Goal: Task Accomplishment & Management: Manage account settings

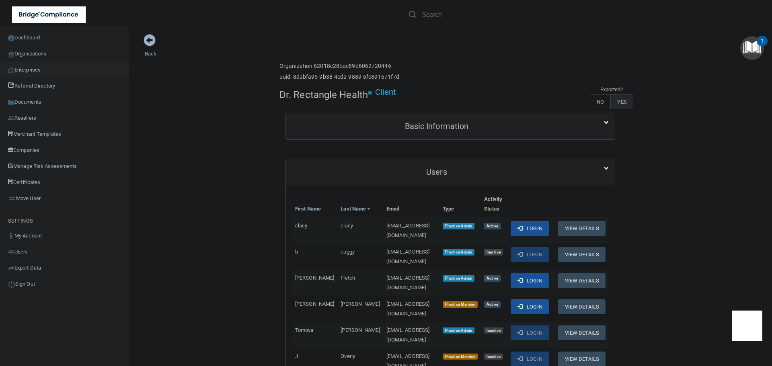
scroll to position [121, 0]
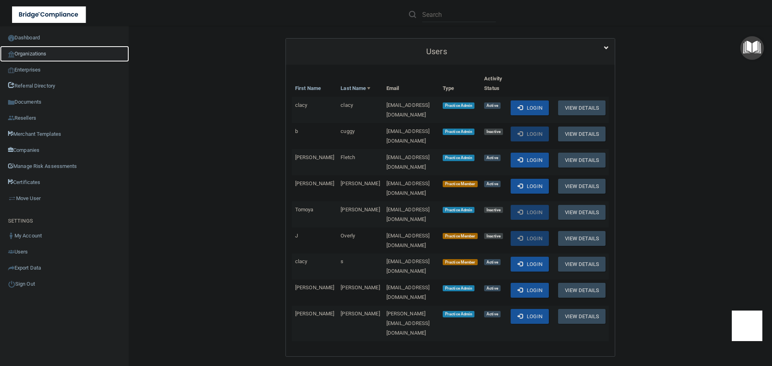
click at [37, 57] on link "Organizations" at bounding box center [64, 54] width 129 height 16
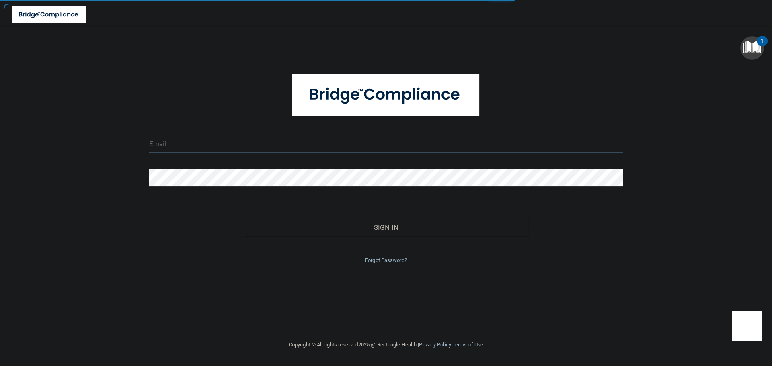
type input "[EMAIL_ADDRESS][DOMAIN_NAME]"
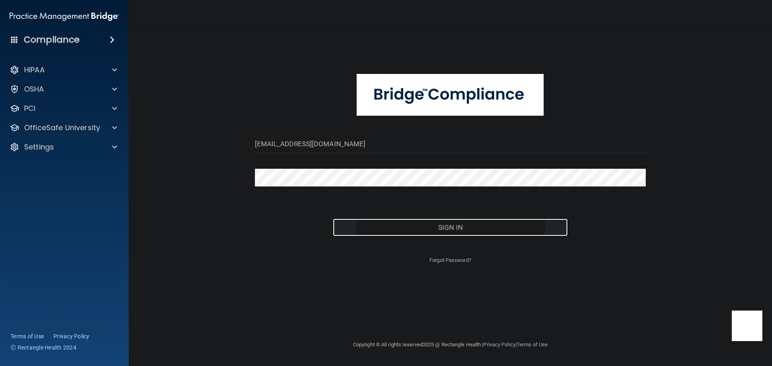
click at [387, 226] on button "Sign In" at bounding box center [450, 228] width 235 height 18
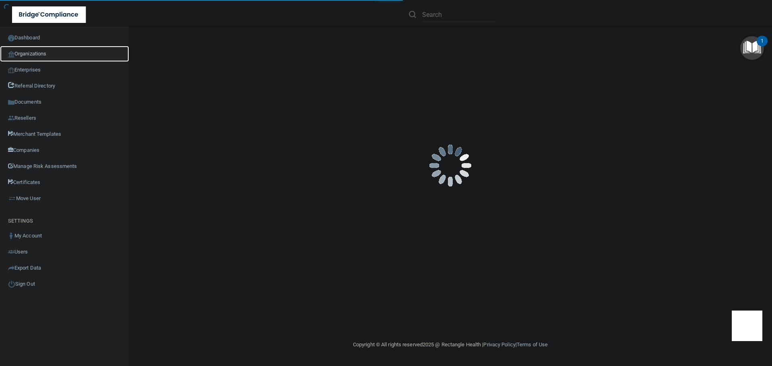
click at [45, 53] on link "Organizations" at bounding box center [64, 54] width 129 height 16
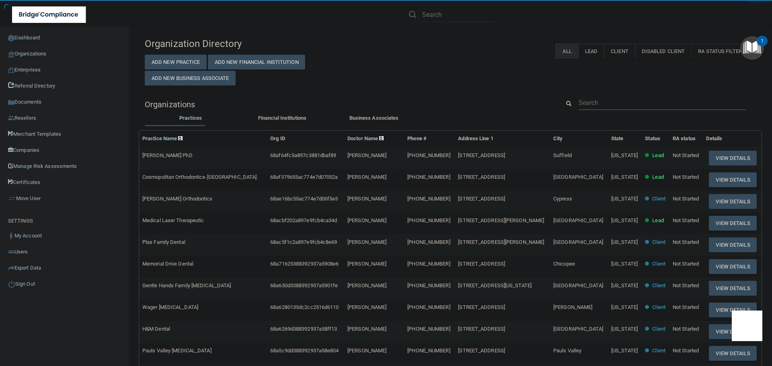
click at [604, 103] on input "text" at bounding box center [661, 102] width 167 height 15
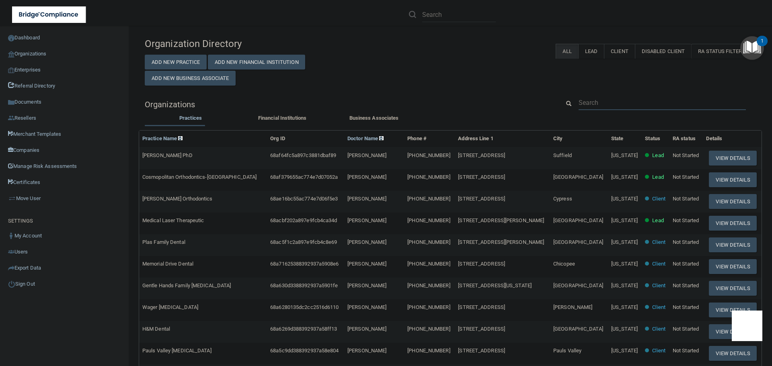
paste input "[PERSON_NAME][EMAIL_ADDRESS][PERSON_NAME][DOMAIN_NAME]"
type input "[PERSON_NAME][EMAIL_ADDRESS][PERSON_NAME][DOMAIN_NAME]"
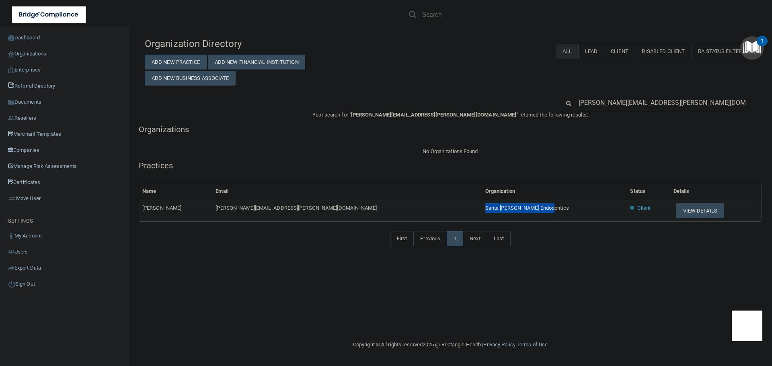
drag, startPoint x: 452, startPoint y: 207, endPoint x: 380, endPoint y: 207, distance: 72.3
click at [482, 207] on td "Santa [PERSON_NAME] Endodontics" at bounding box center [554, 211] width 145 height 22
copy span "Santa [PERSON_NAME] Endodontics"
click at [580, 100] on input "[PERSON_NAME][EMAIL_ADDRESS][PERSON_NAME][DOMAIN_NAME]" at bounding box center [661, 102] width 167 height 15
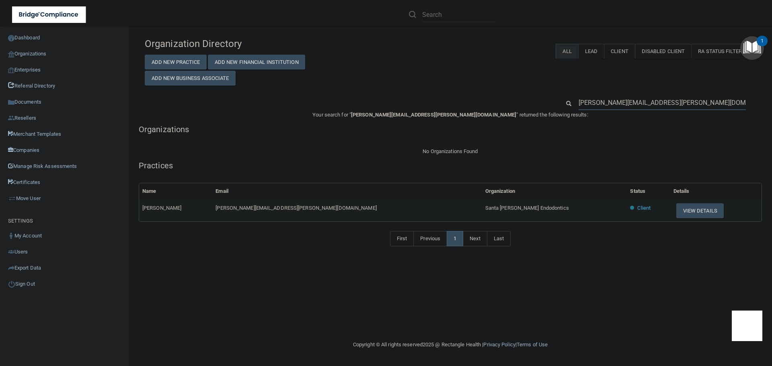
click at [580, 100] on input "[PERSON_NAME][EMAIL_ADDRESS][PERSON_NAME][DOMAIN_NAME]" at bounding box center [661, 102] width 167 height 15
paste input "frontdesk@nocavitybug"
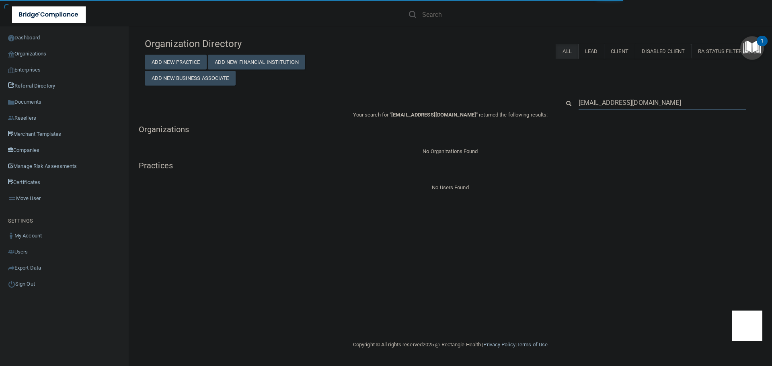
type input "[EMAIL_ADDRESS][DOMAIN_NAME]"
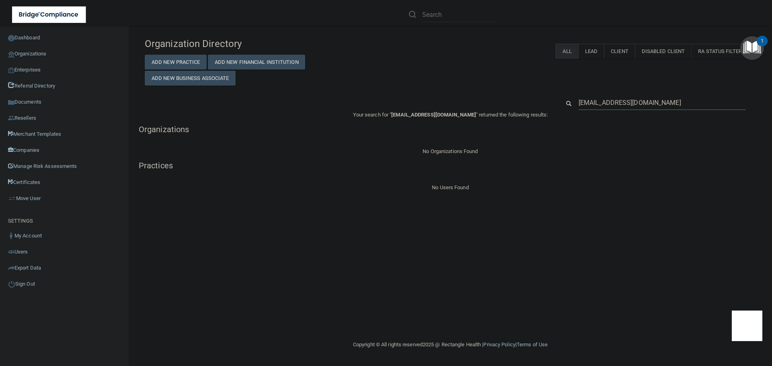
click at [647, 106] on input "[EMAIL_ADDRESS][DOMAIN_NAME]" at bounding box center [661, 102] width 167 height 15
paste input "[PERSON_NAME]"
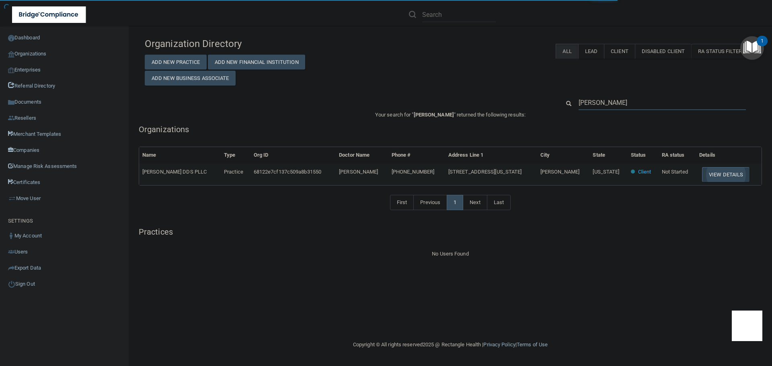
type input "[PERSON_NAME]"
click at [706, 174] on button "View Details" at bounding box center [725, 174] width 47 height 15
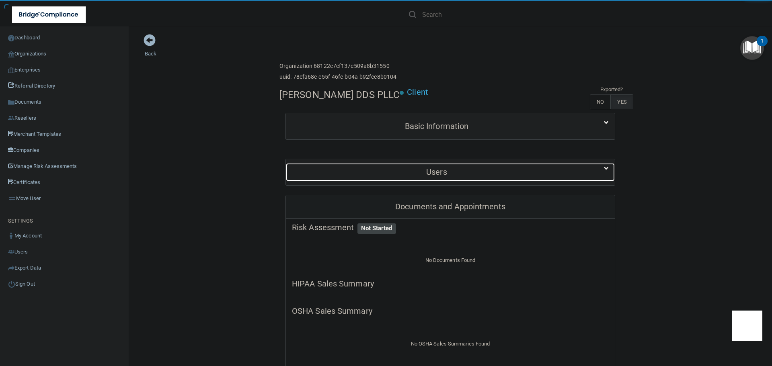
click at [433, 168] on h5 "Users" at bounding box center [436, 172] width 289 height 9
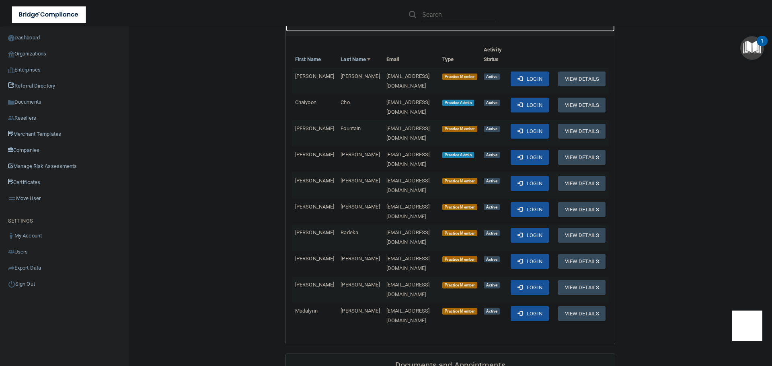
scroll to position [161, 0]
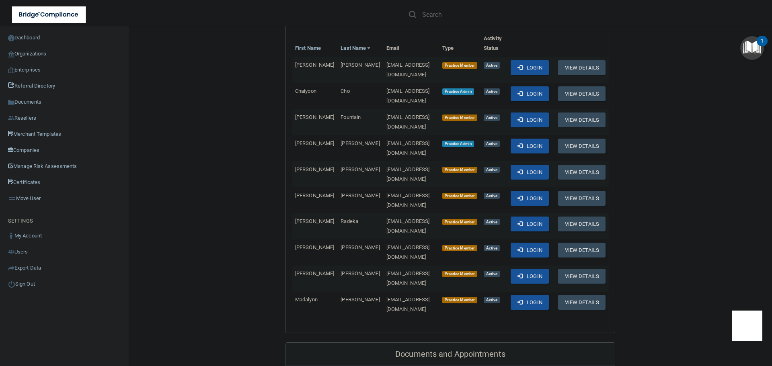
click at [386, 140] on span "[EMAIL_ADDRESS][DOMAIN_NAME]" at bounding box center [407, 148] width 43 height 16
copy td "[EMAIL_ADDRESS][DOMAIN_NAME]"
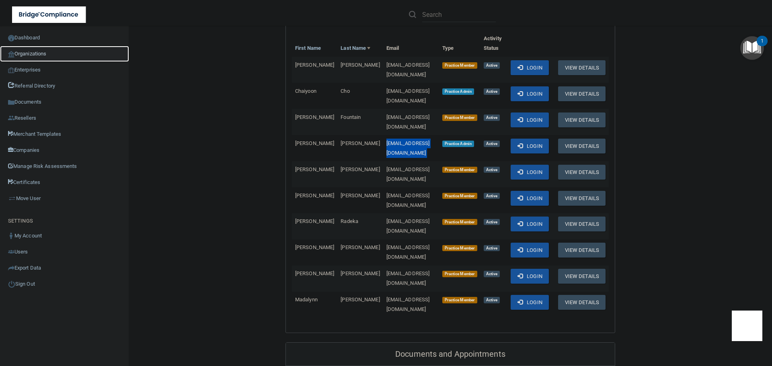
click at [52, 54] on link "Organizations" at bounding box center [64, 54] width 129 height 16
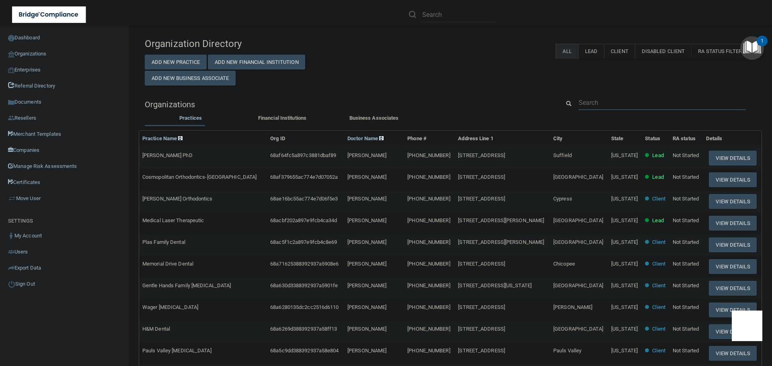
click at [595, 103] on input "text" at bounding box center [661, 102] width 167 height 15
paste input "[EMAIL_ADDRESS][DOMAIN_NAME]"
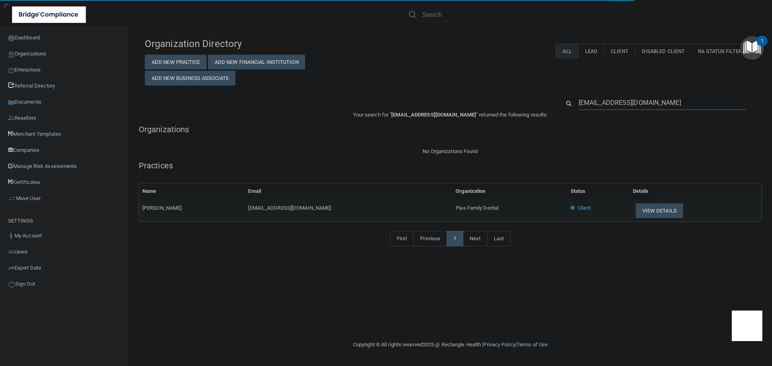
type input "[EMAIL_ADDRESS][DOMAIN_NAME]"
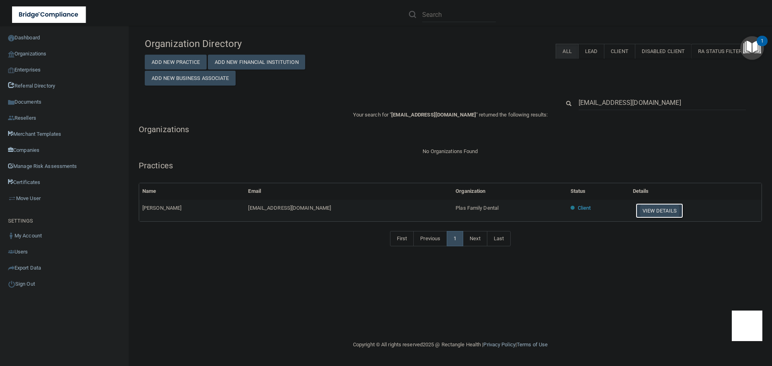
click at [640, 210] on button "View Details" at bounding box center [658, 210] width 47 height 15
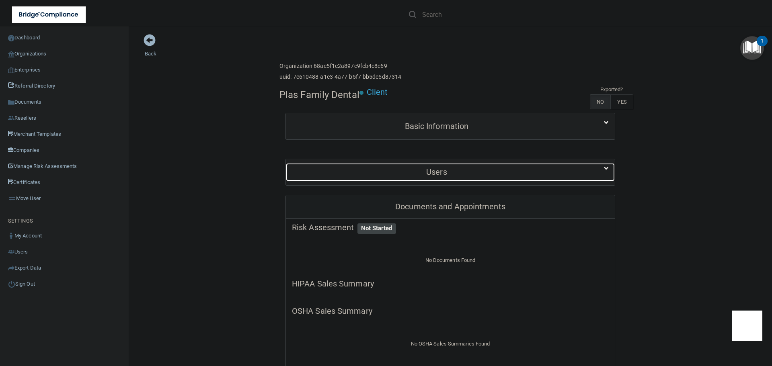
click at [431, 165] on div "Users" at bounding box center [436, 172] width 301 height 18
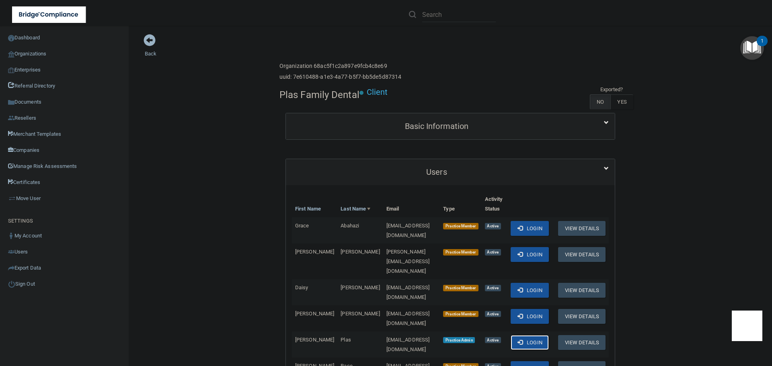
click at [518, 335] on button "Login" at bounding box center [529, 342] width 38 height 15
click at [49, 53] on link "Organizations" at bounding box center [64, 54] width 129 height 16
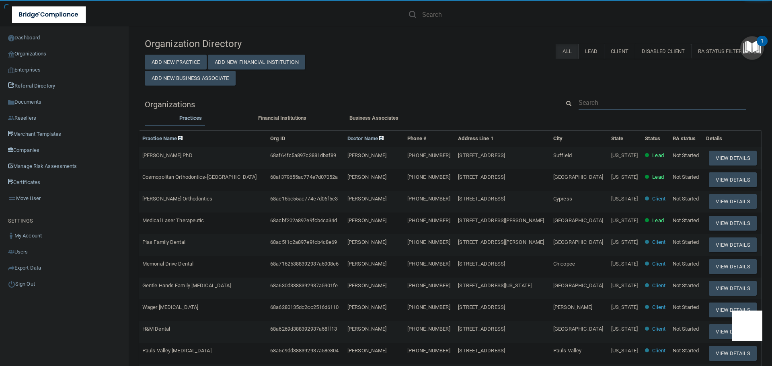
click at [605, 96] on input "text" at bounding box center [661, 102] width 167 height 15
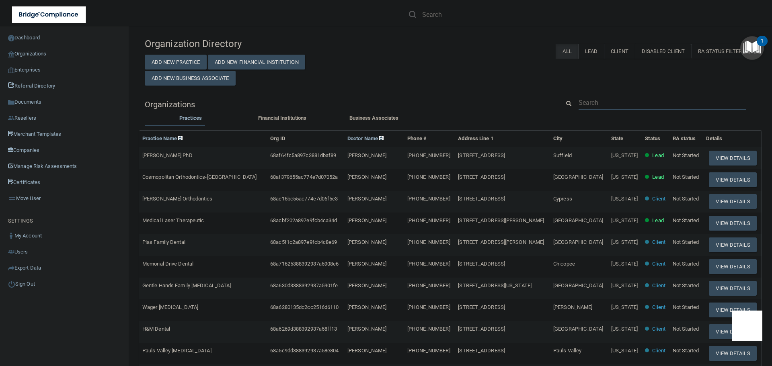
paste input "[EMAIL_ADDRESS][DOMAIN_NAME]"
type input "[EMAIL_ADDRESS][DOMAIN_NAME]"
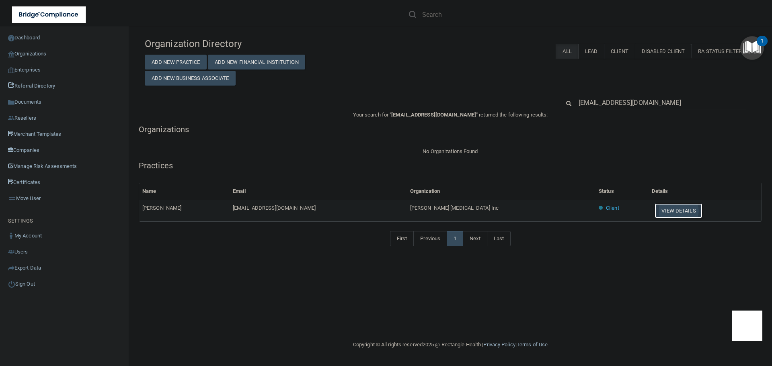
click at [655, 213] on button "View Details" at bounding box center [677, 210] width 47 height 15
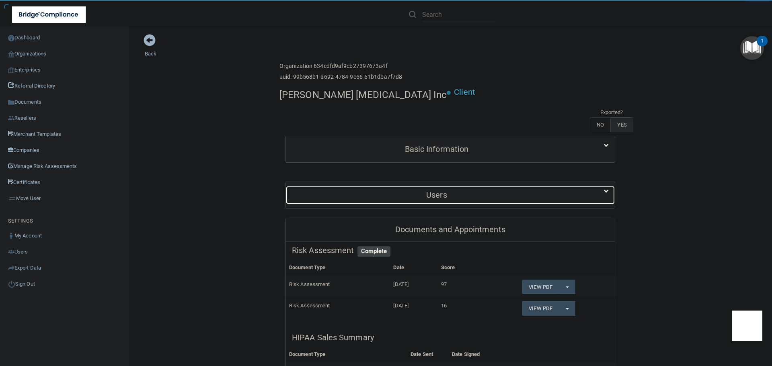
click at [431, 186] on div "Users" at bounding box center [436, 195] width 301 height 18
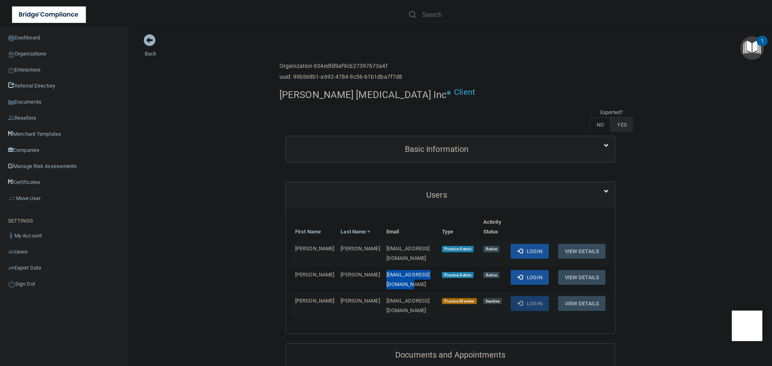
drag, startPoint x: 421, startPoint y: 248, endPoint x: 354, endPoint y: 250, distance: 66.7
click at [386, 272] on span "[EMAIL_ADDRESS][DOMAIN_NAME]" at bounding box center [407, 280] width 43 height 16
copy span "[EMAIL_ADDRESS][DOMAIN_NAME]"
click at [45, 59] on link "Organizations" at bounding box center [64, 54] width 129 height 16
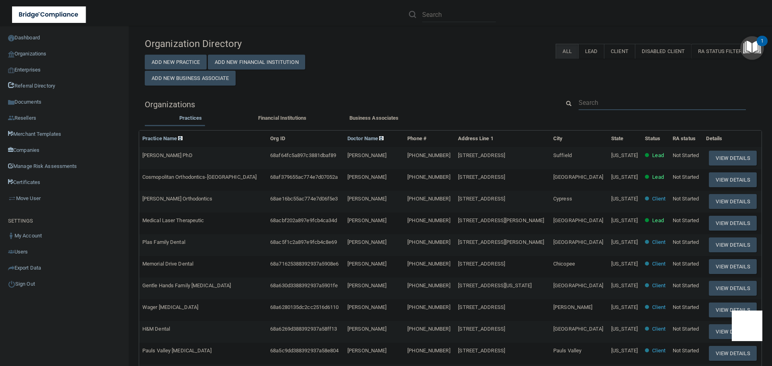
click at [602, 96] on input "text" at bounding box center [661, 102] width 167 height 15
paste input "[EMAIL_ADDRESS][DOMAIN_NAME]"
type input "[EMAIL_ADDRESS][DOMAIN_NAME]"
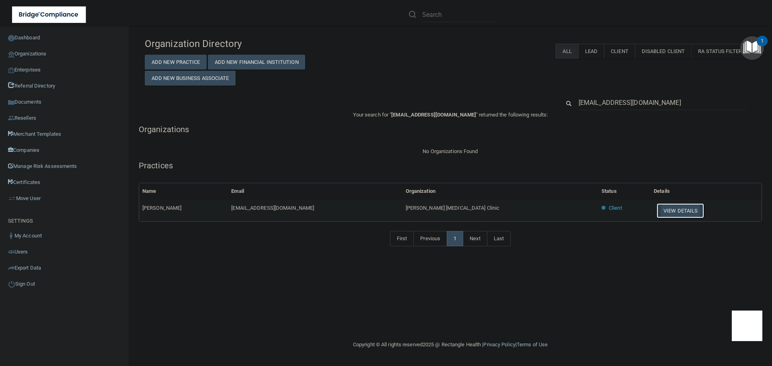
click at [656, 207] on button "View Details" at bounding box center [679, 210] width 47 height 15
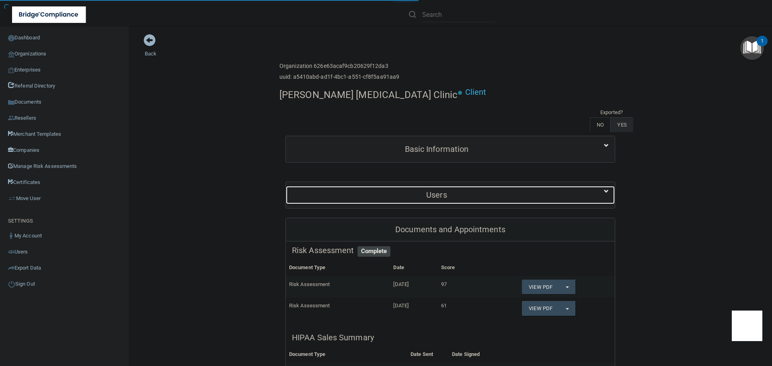
click at [403, 190] on h5 "Users" at bounding box center [436, 194] width 289 height 9
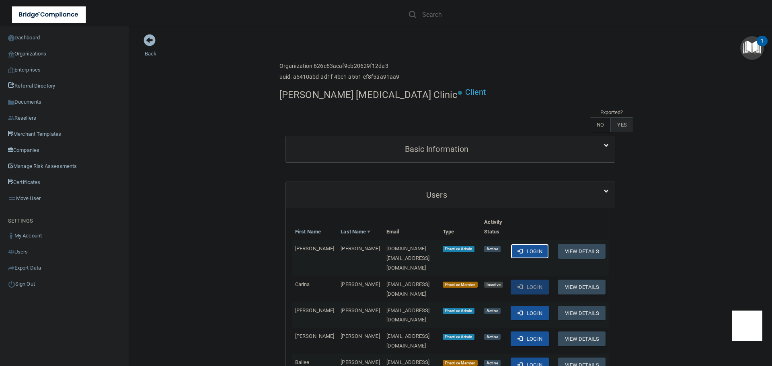
drag, startPoint x: 514, startPoint y: 228, endPoint x: 509, endPoint y: 228, distance: 4.4
click at [517, 248] on span at bounding box center [519, 250] width 5 height 5
click at [297, 95] on h4 "[PERSON_NAME] [MEDICAL_DATA] Clinic" at bounding box center [368, 95] width 178 height 10
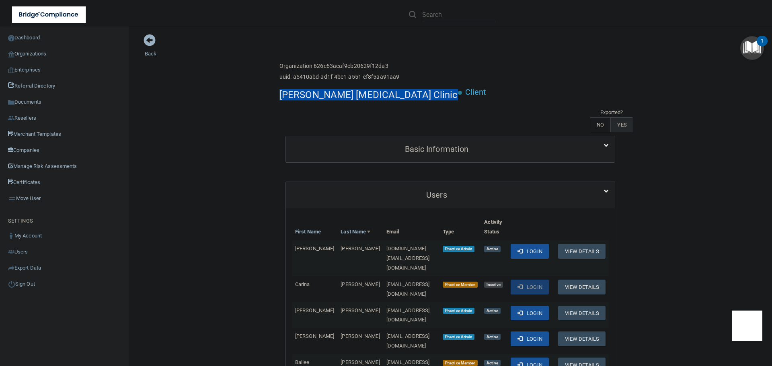
copy div "[PERSON_NAME] [MEDICAL_DATA] Clinic"
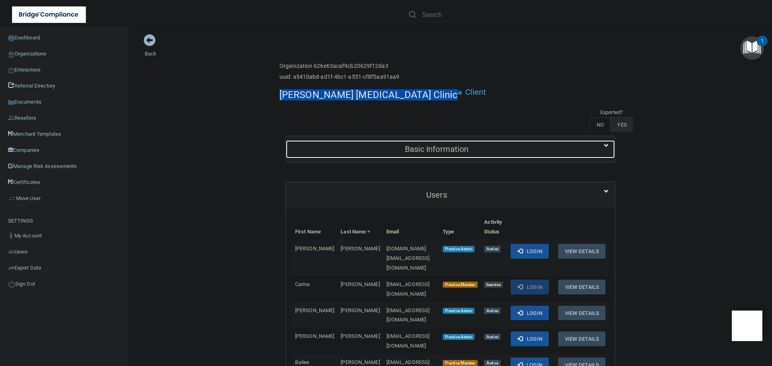
click at [380, 145] on h5 "Basic Information" at bounding box center [436, 149] width 289 height 9
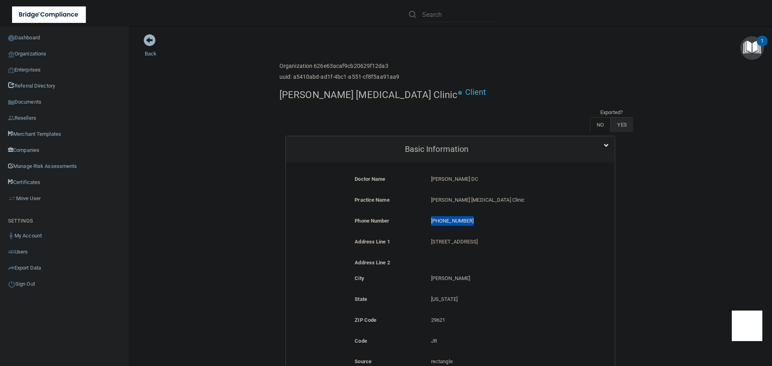
drag, startPoint x: 466, startPoint y: 197, endPoint x: 428, endPoint y: 199, distance: 37.5
click at [431, 216] on p "[PHONE_NUMBER]" at bounding box center [501, 221] width 140 height 10
copy p "[PHONE_NUMBER]"
drag, startPoint x: 428, startPoint y: 155, endPoint x: 483, endPoint y: 157, distance: 55.5
click at [483, 174] on p "[PERSON_NAME] DC" at bounding box center [501, 179] width 140 height 10
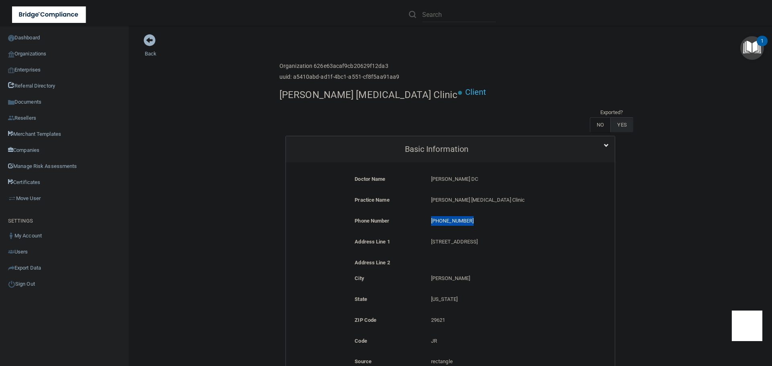
copy p "[PERSON_NAME] DC"
click at [43, 54] on link "Organizations" at bounding box center [64, 54] width 129 height 16
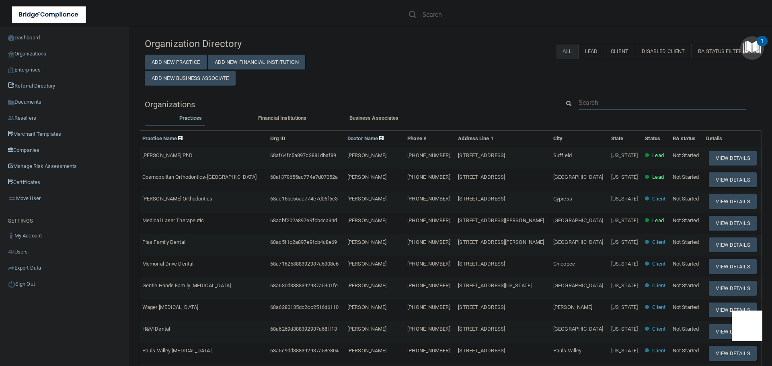
click at [610, 102] on input "text" at bounding box center [661, 102] width 167 height 15
paste input "[PERSON_NAME][EMAIL_ADDRESS][PERSON_NAME][DOMAIN_NAME]"
type input "[PERSON_NAME][EMAIL_ADDRESS][PERSON_NAME][DOMAIN_NAME]"
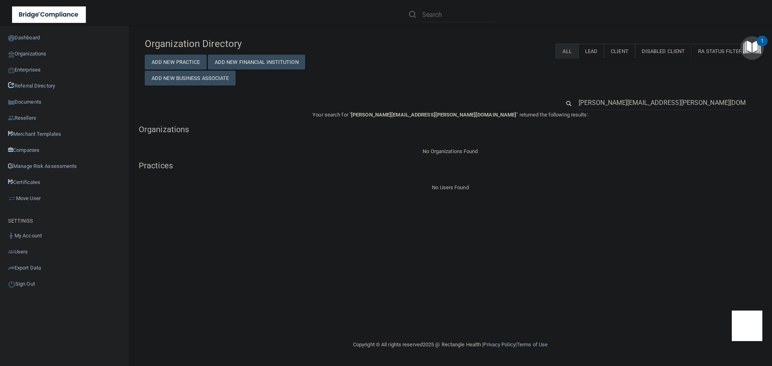
drag, startPoint x: 625, startPoint y: 102, endPoint x: 500, endPoint y: 97, distance: 125.1
click at [500, 97] on div "[PERSON_NAME][EMAIL_ADDRESS][PERSON_NAME][DOMAIN_NAME]" at bounding box center [450, 102] width 623 height 15
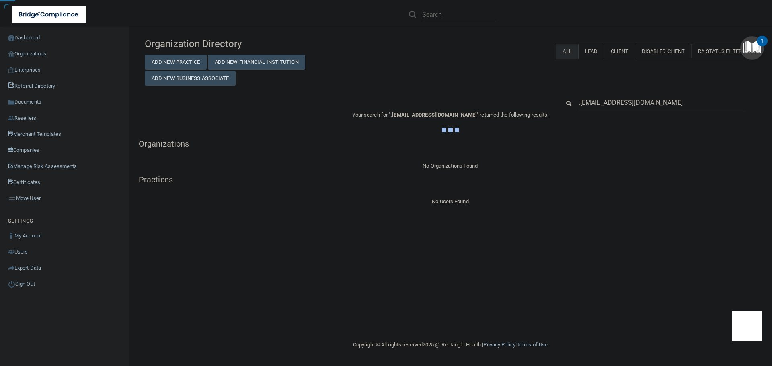
type input ".[EMAIL_ADDRESS][DOMAIN_NAME]"
click at [499, 97] on div ".[EMAIL_ADDRESS][DOMAIN_NAME]" at bounding box center [450, 102] width 623 height 15
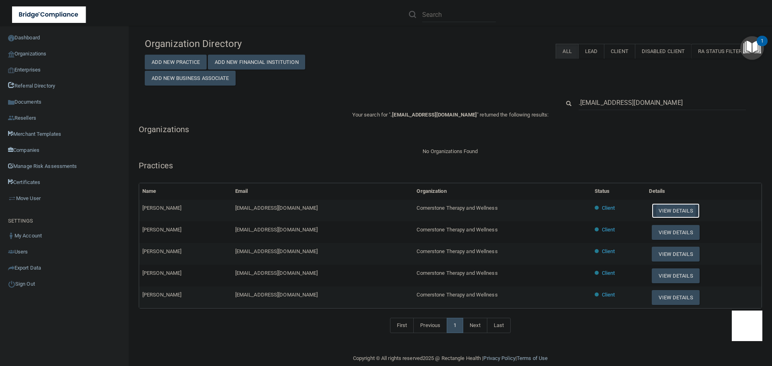
click at [667, 211] on button "View Details" at bounding box center [674, 210] width 47 height 15
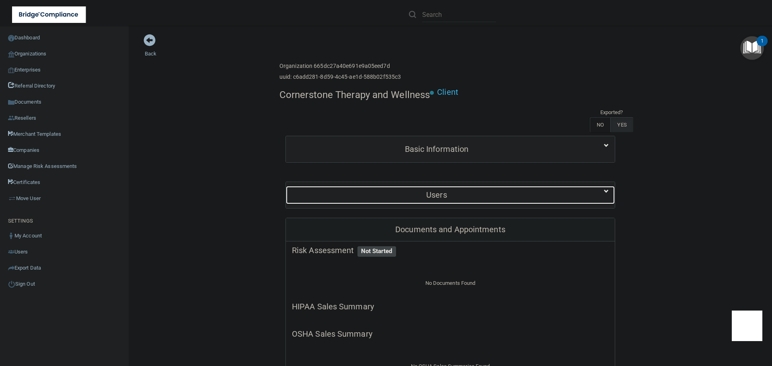
click at [420, 199] on h5 "Users" at bounding box center [436, 194] width 289 height 9
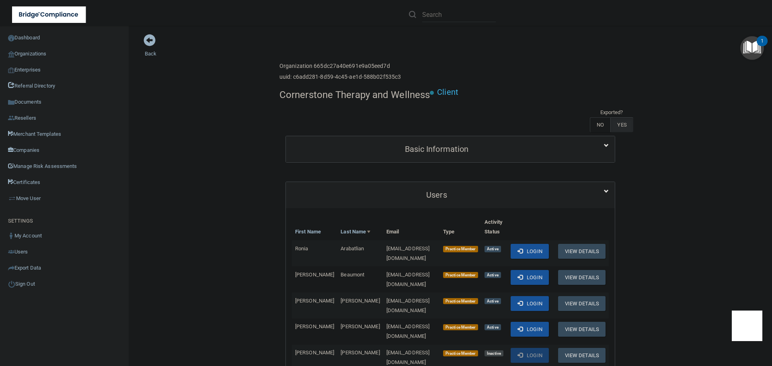
scroll to position [573, 0]
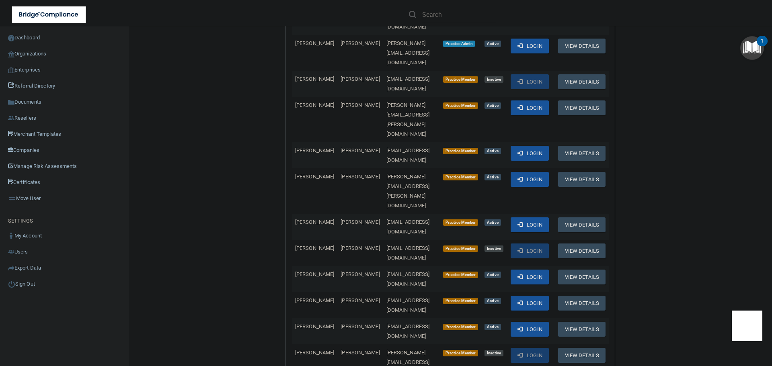
copy td "[EMAIL_ADDRESS][DOMAIN_NAME]"
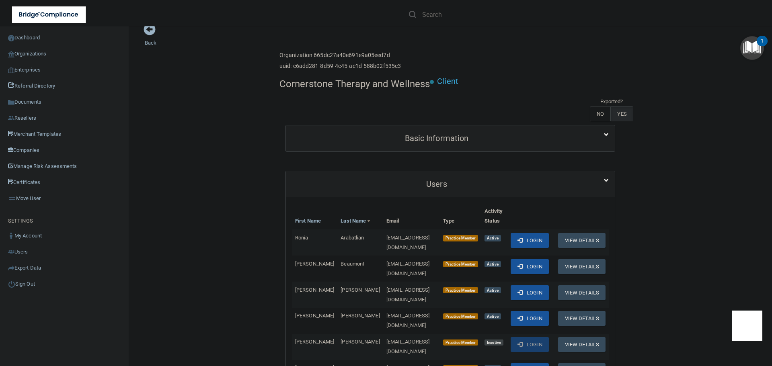
scroll to position [0, 0]
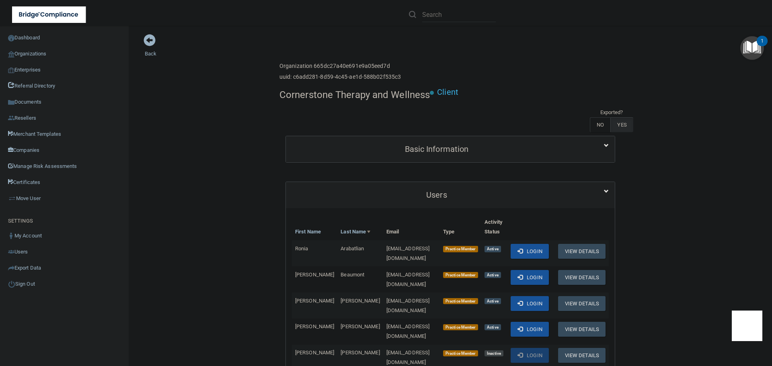
click at [311, 92] on h4 "Cornerstone Therapy and Wellness" at bounding box center [354, 95] width 150 height 10
copy div "Cornerstone Therapy and Wellness"
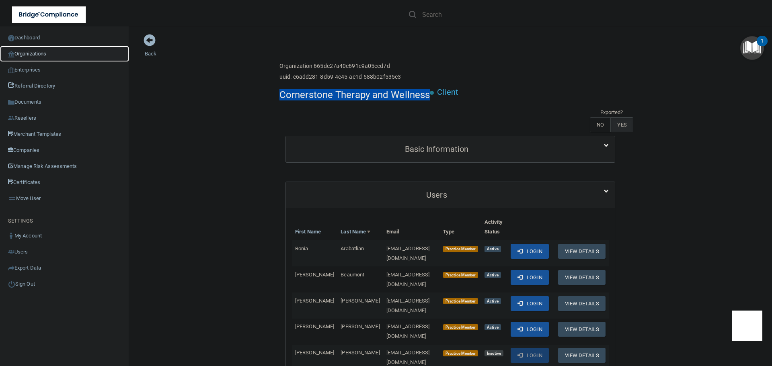
click at [39, 58] on link "Organizations" at bounding box center [64, 54] width 129 height 16
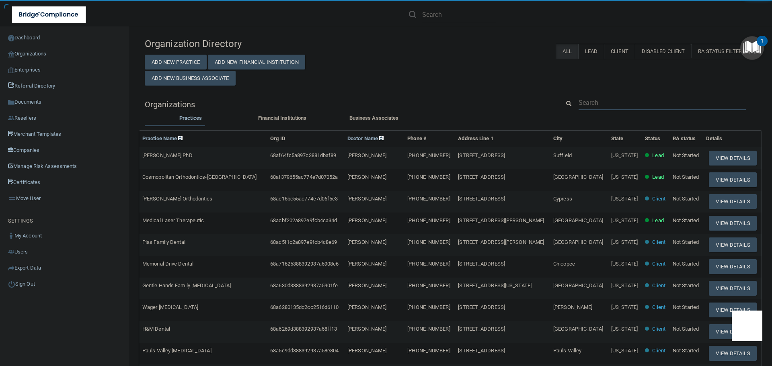
click at [591, 100] on input "text" at bounding box center [661, 102] width 167 height 15
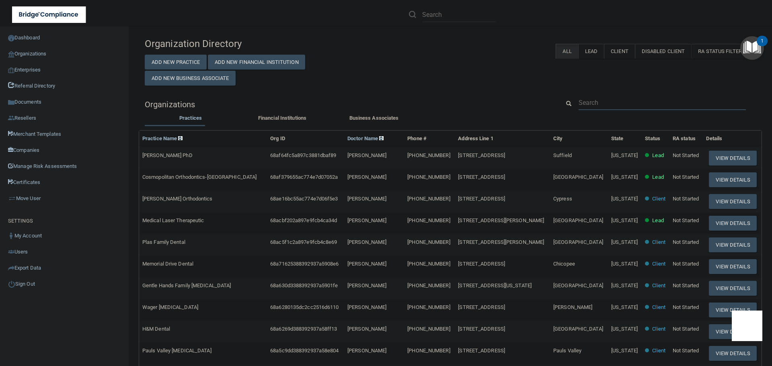
paste input "[EMAIL_ADDRESS][DOMAIN_NAME]"
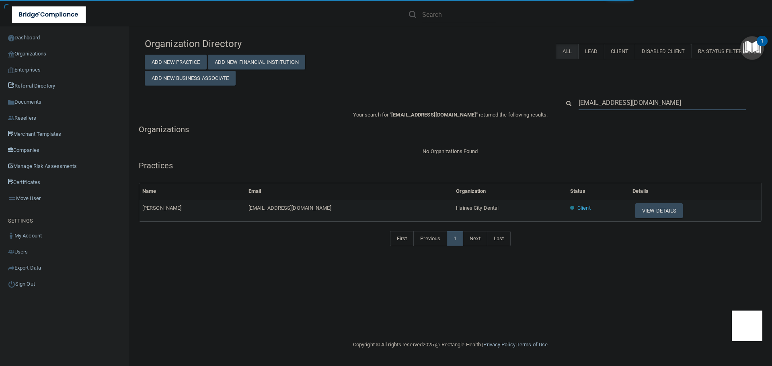
type input "[EMAIL_ADDRESS][DOMAIN_NAME]"
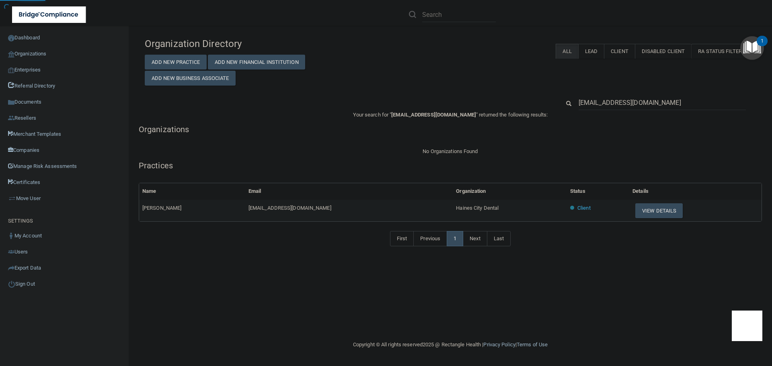
drag, startPoint x: 446, startPoint y: 208, endPoint x: 382, endPoint y: 211, distance: 64.4
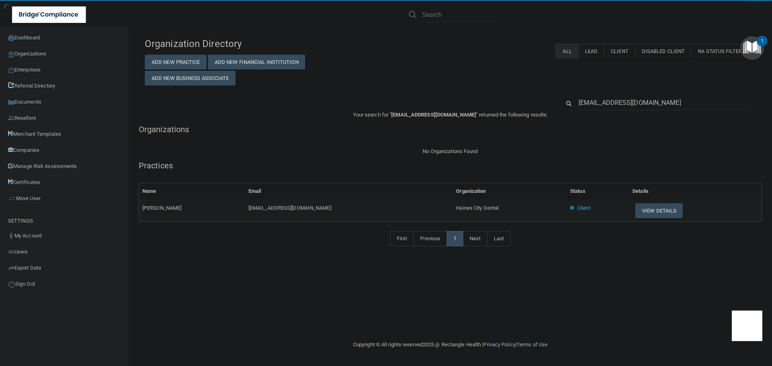
click at [456, 210] on span "Haines City Dental" at bounding box center [477, 208] width 43 height 6
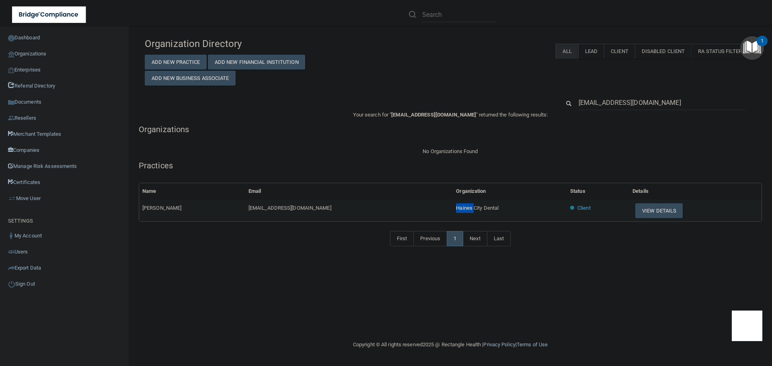
click at [456, 210] on span "Haines City Dental" at bounding box center [477, 208] width 43 height 6
copy tr "Haines City Dental"
click at [627, 97] on input "[EMAIL_ADDRESS][DOMAIN_NAME]" at bounding box center [661, 102] width 167 height 15
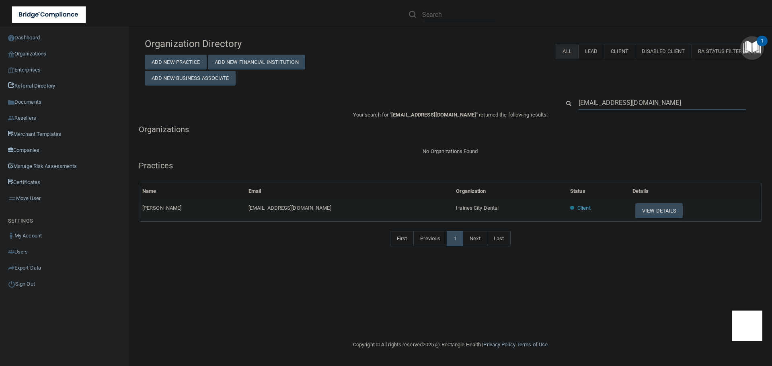
click at [627, 97] on input "[EMAIL_ADDRESS][DOMAIN_NAME]" at bounding box center [661, 102] width 167 height 15
paste input "[EMAIL_ADDRESS][DOMAIN_NAME]"
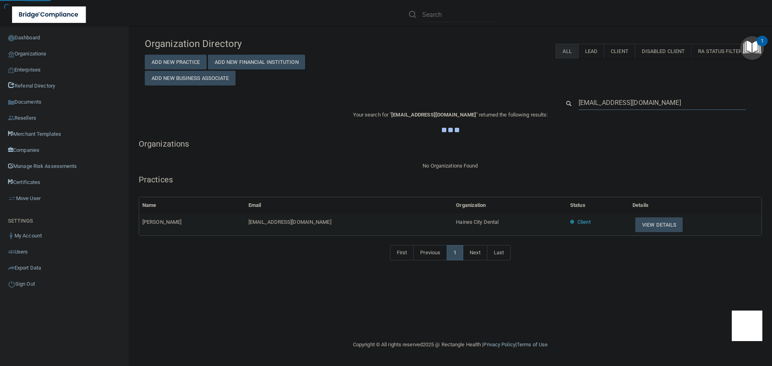
type input "[EMAIL_ADDRESS][DOMAIN_NAME]"
click at [483, 80] on div "Organization Directory Add New Practice Add New Financial Institution Add New B…" at bounding box center [450, 60] width 623 height 52
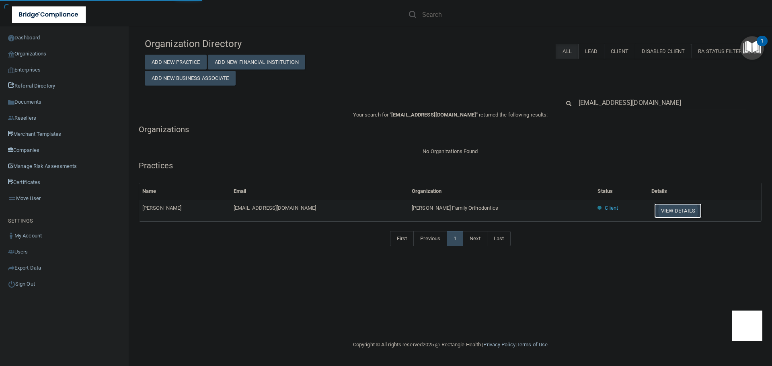
click at [654, 210] on button "View Details" at bounding box center [677, 210] width 47 height 15
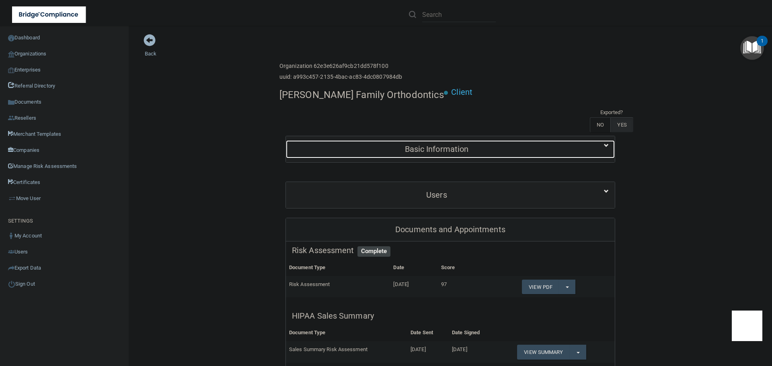
click at [429, 140] on div "Basic Information" at bounding box center [436, 149] width 301 height 18
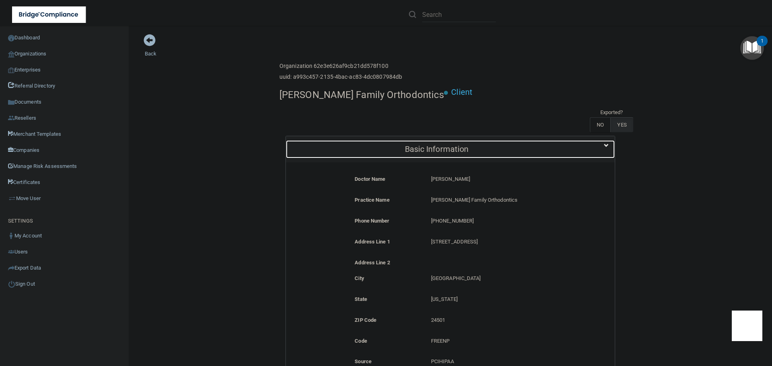
click at [430, 145] on h5 "Basic Information" at bounding box center [436, 149] width 289 height 9
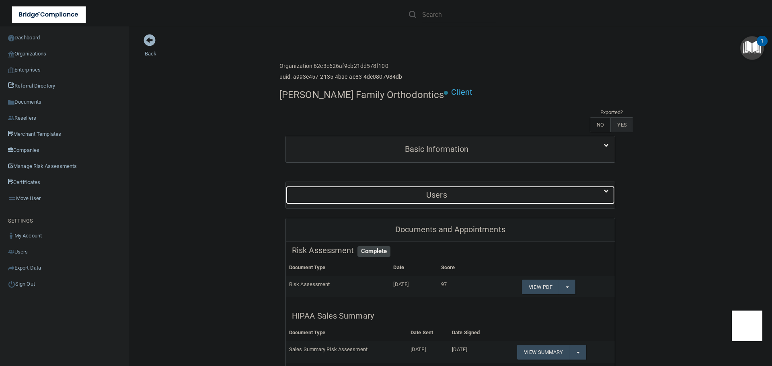
click at [436, 190] on h5 "Users" at bounding box center [436, 194] width 289 height 9
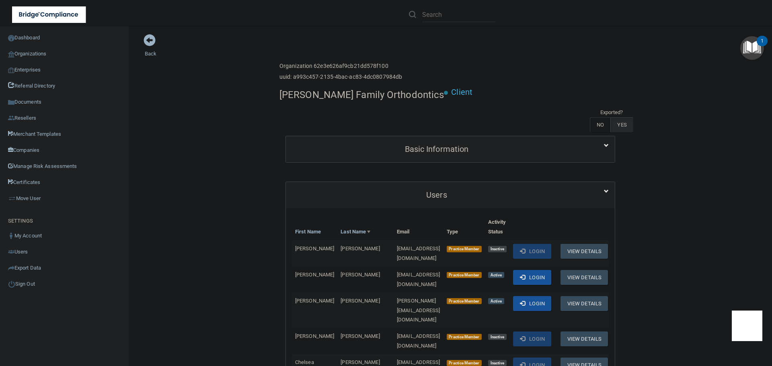
scroll to position [399, 0]
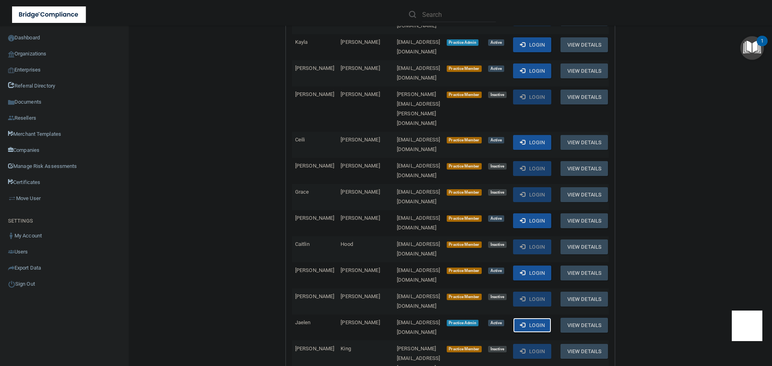
click at [533, 318] on button "Login" at bounding box center [532, 325] width 38 height 15
click at [51, 52] on link "Organizations" at bounding box center [64, 54] width 129 height 16
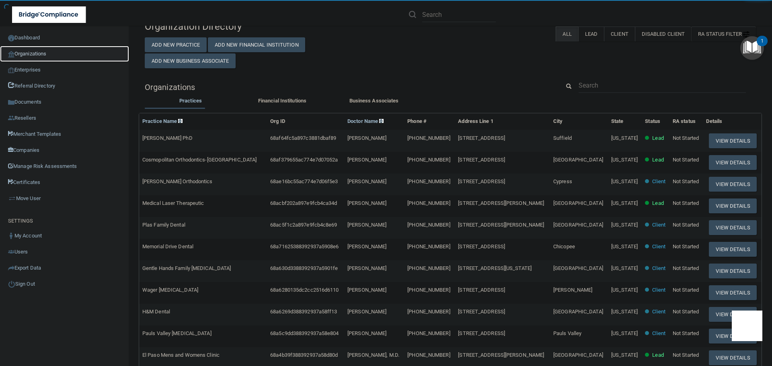
scroll to position [3, 0]
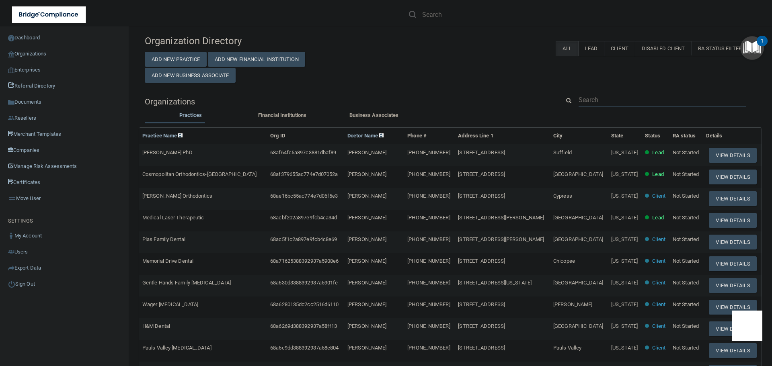
click at [641, 96] on input "text" at bounding box center [661, 99] width 167 height 15
paste input "[PHONE_NUMBER]"
type input "[PHONE_NUMBER]"
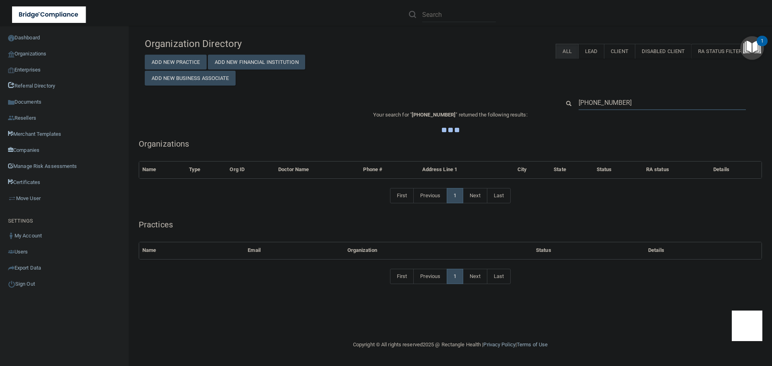
scroll to position [0, 0]
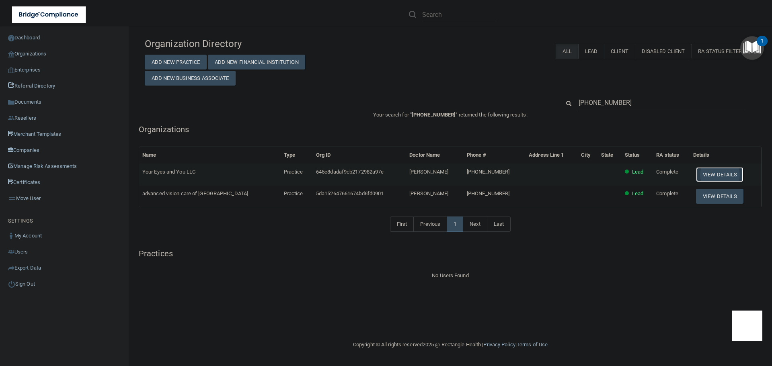
click at [714, 172] on button "View Details" at bounding box center [719, 174] width 47 height 15
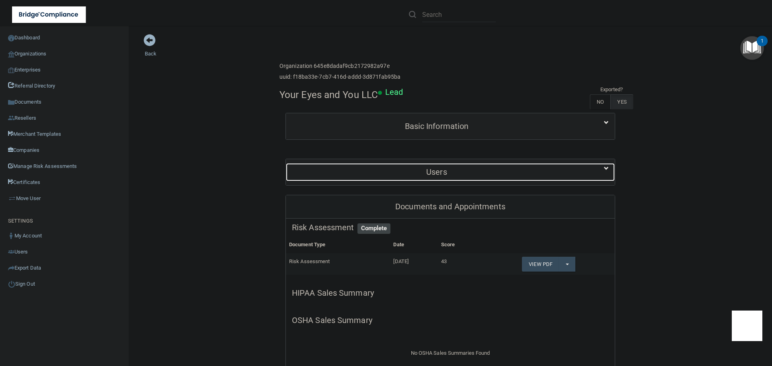
click at [445, 169] on h5 "Users" at bounding box center [436, 172] width 289 height 9
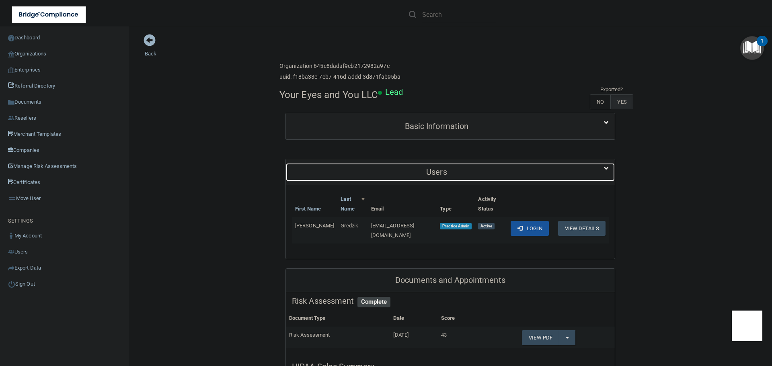
click at [445, 169] on h5 "Users" at bounding box center [436, 172] width 289 height 9
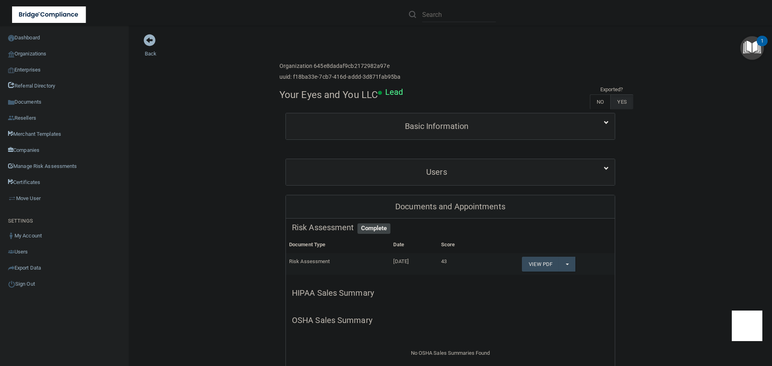
click at [382, 182] on div "Users" at bounding box center [450, 172] width 329 height 26
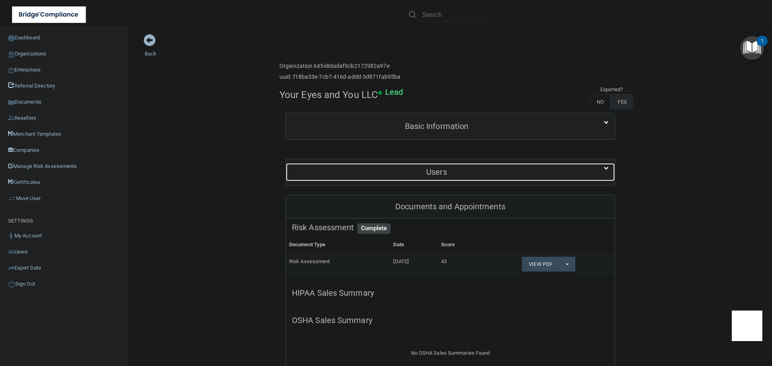
click at [382, 175] on h5 "Users" at bounding box center [436, 172] width 289 height 9
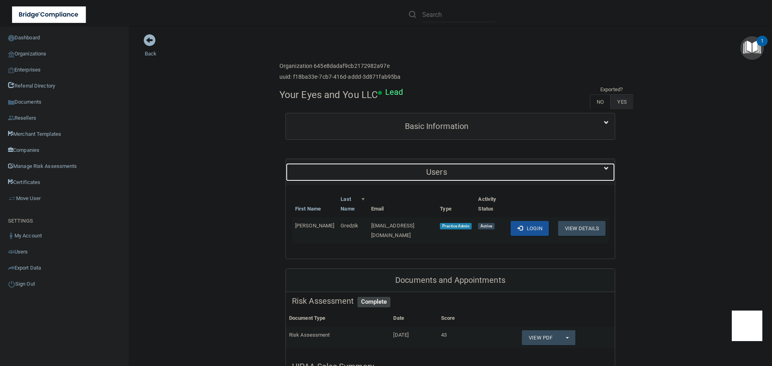
click at [382, 175] on h5 "Users" at bounding box center [436, 172] width 289 height 9
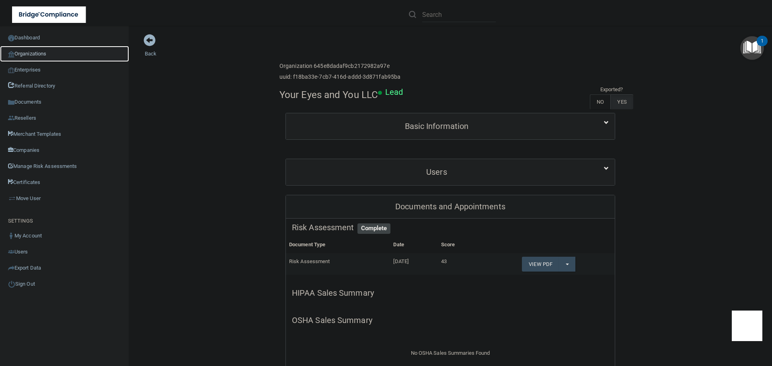
click at [43, 49] on link "Organizations" at bounding box center [64, 54] width 129 height 16
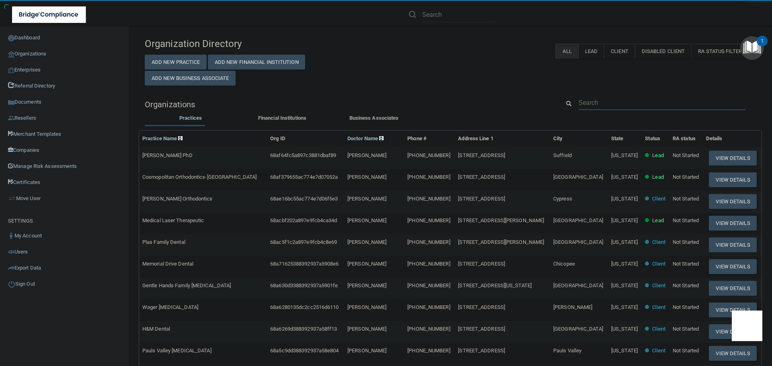
click at [598, 98] on input "text" at bounding box center [661, 102] width 167 height 15
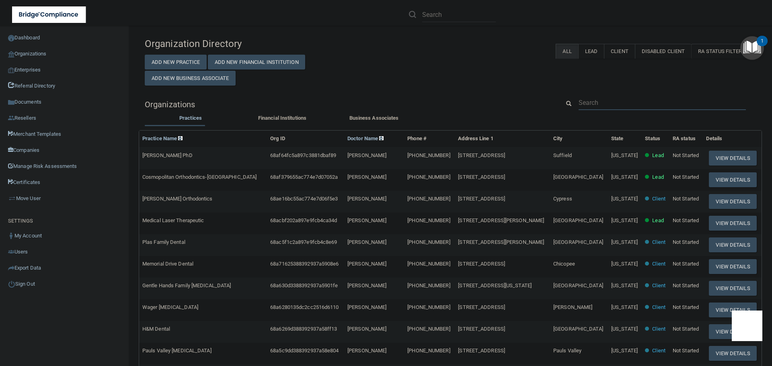
paste input "[EMAIL_ADDRESS][DOMAIN_NAME]"
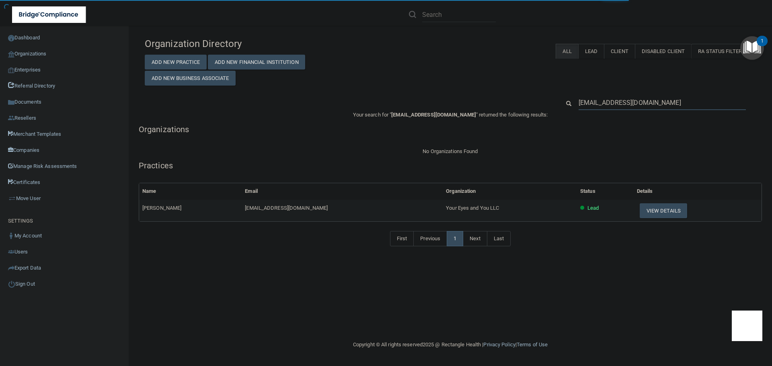
type input "[EMAIL_ADDRESS][DOMAIN_NAME]"
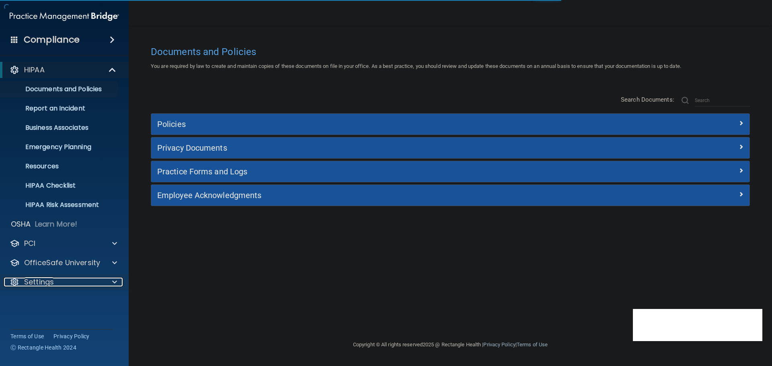
click at [112, 283] on span at bounding box center [114, 282] width 5 height 10
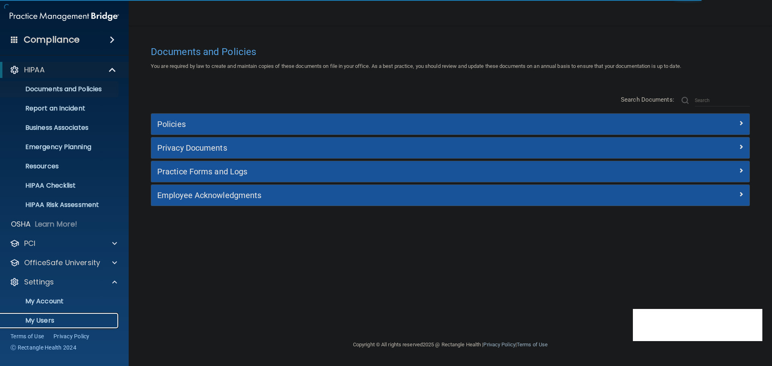
click at [53, 322] on p "My Users" at bounding box center [60, 321] width 110 height 8
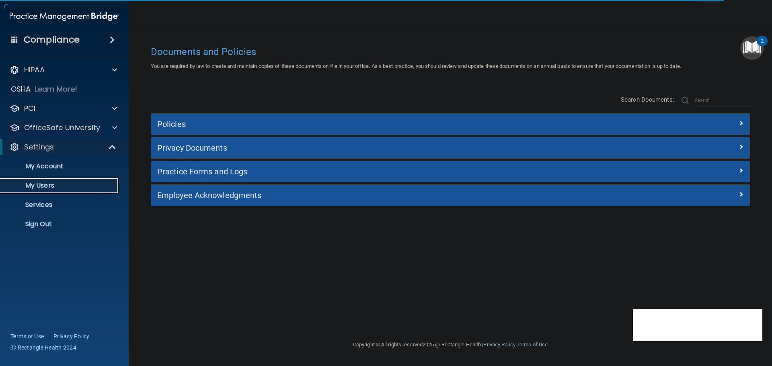
select select "20"
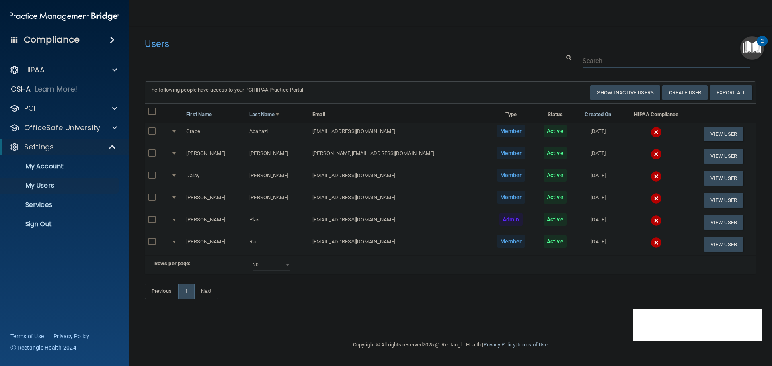
click at [612, 58] on input "text" at bounding box center [665, 60] width 167 height 15
paste input "b.kuhlmom@gmail.com"
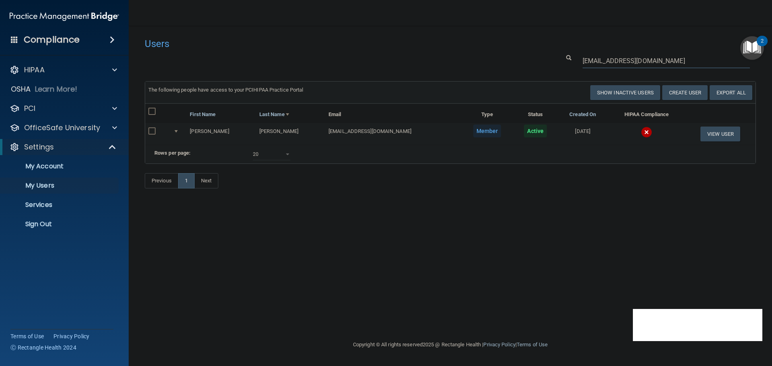
type input "b.kuhlmom@gmail.com"
click at [641, 133] on img at bounding box center [646, 132] width 11 height 11
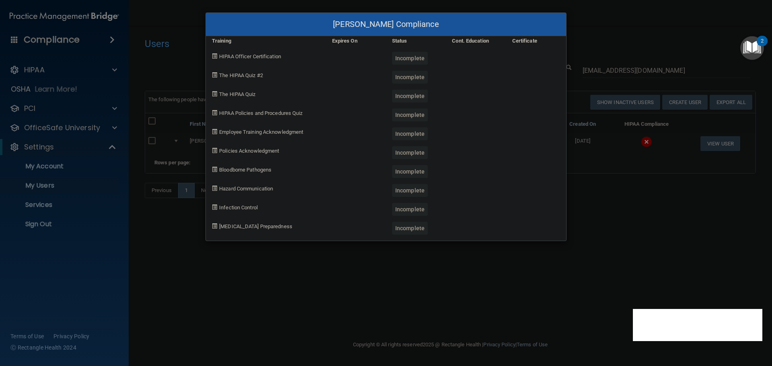
click at [629, 230] on div "Barbara Lehmkuhl's Compliance Training Expires On Status Cont. Education Certif…" at bounding box center [386, 183] width 772 height 366
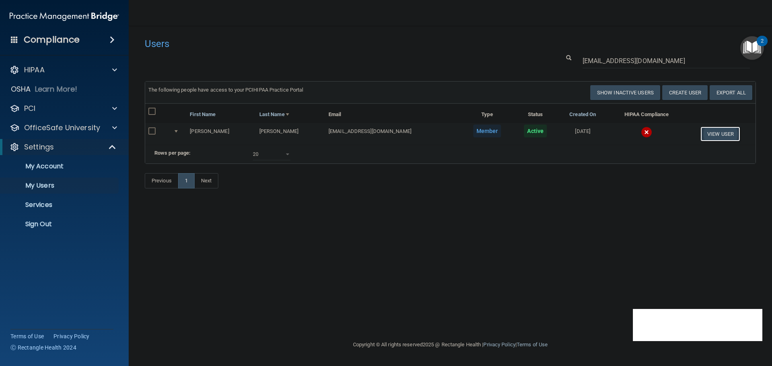
click at [709, 130] on button "View User" at bounding box center [720, 134] width 40 height 15
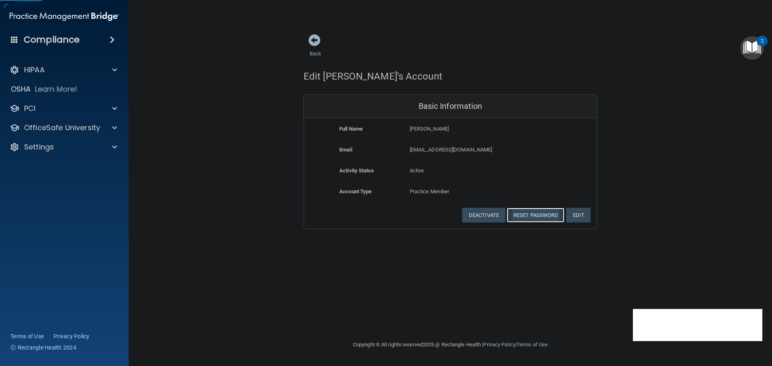
click at [529, 217] on button "Reset Password" at bounding box center [535, 215] width 58 height 15
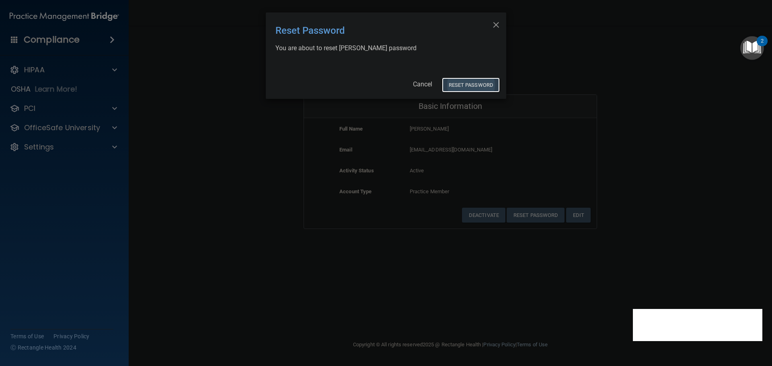
click at [469, 82] on button "Reset Password" at bounding box center [471, 85] width 58 height 15
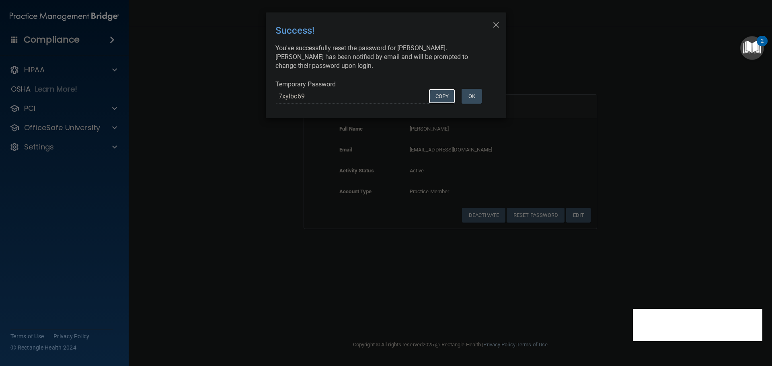
click at [442, 95] on button "COPY" at bounding box center [441, 96] width 27 height 15
click at [474, 100] on button "OK" at bounding box center [471, 96] width 20 height 15
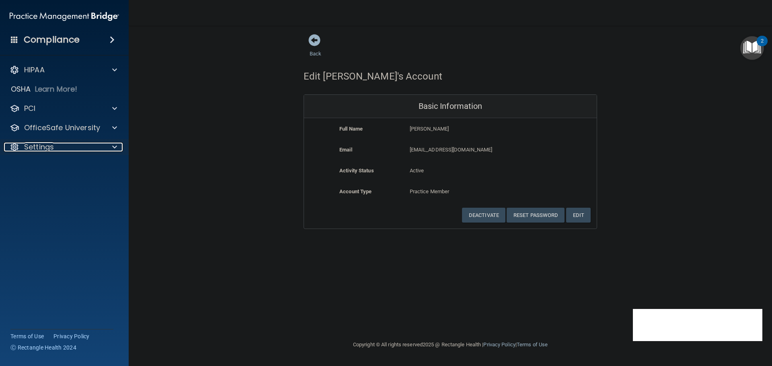
click at [95, 145] on div "Settings" at bounding box center [53, 147] width 99 height 10
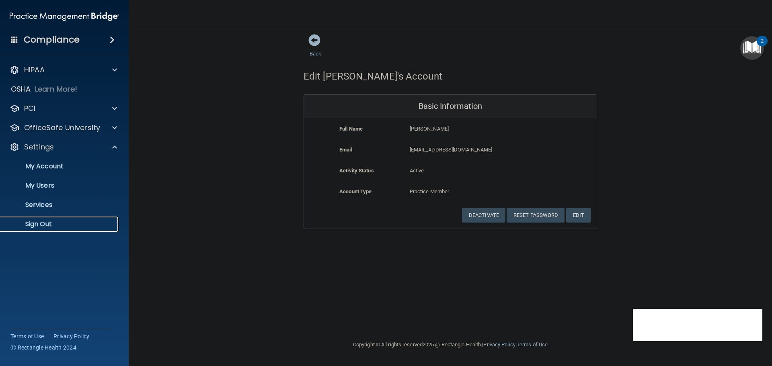
click at [53, 221] on p "Sign Out" at bounding box center [60, 224] width 110 height 8
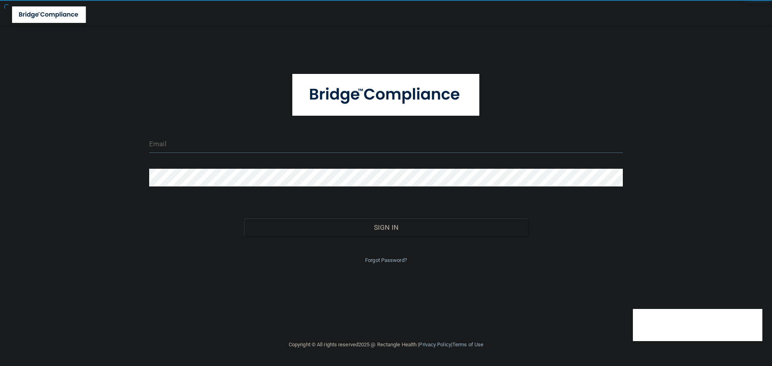
type input "[EMAIL_ADDRESS][DOMAIN_NAME]"
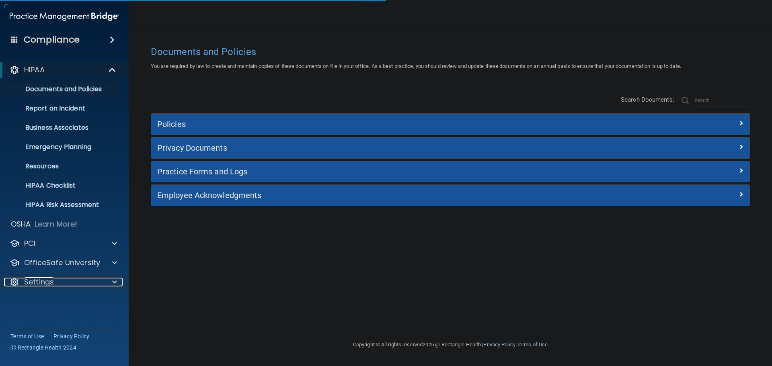
click at [111, 285] on div at bounding box center [113, 282] width 20 height 10
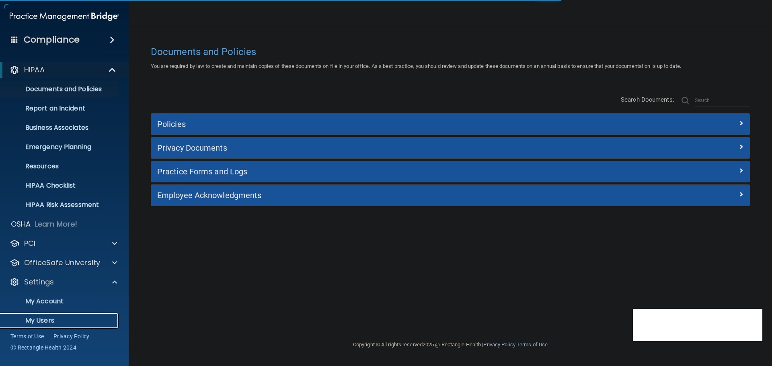
click at [45, 320] on p "My Users" at bounding box center [60, 321] width 110 height 8
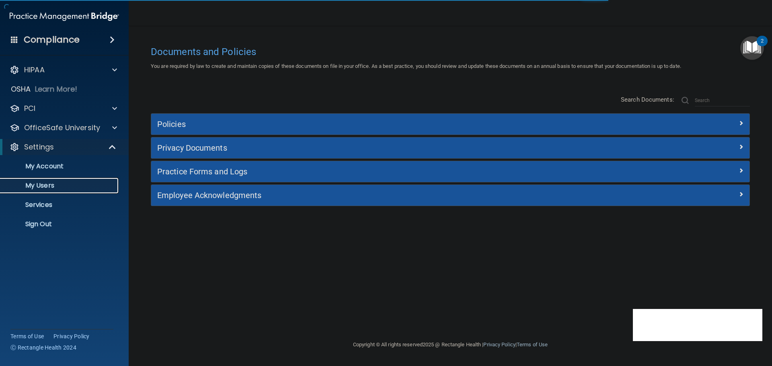
select select "20"
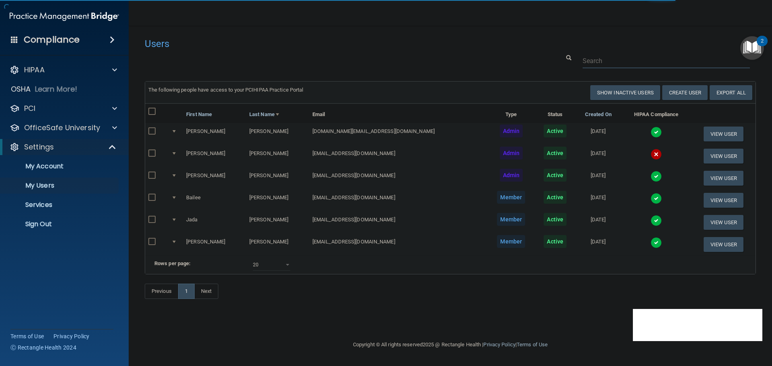
click at [596, 59] on input "text" at bounding box center [665, 60] width 167 height 15
paste input "[EMAIL_ADDRESS][DOMAIN_NAME]"
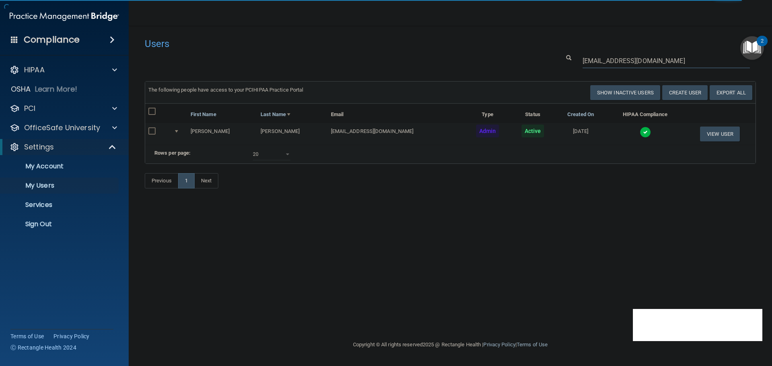
type input "[EMAIL_ADDRESS][DOMAIN_NAME]"
click at [639, 134] on img at bounding box center [644, 132] width 11 height 11
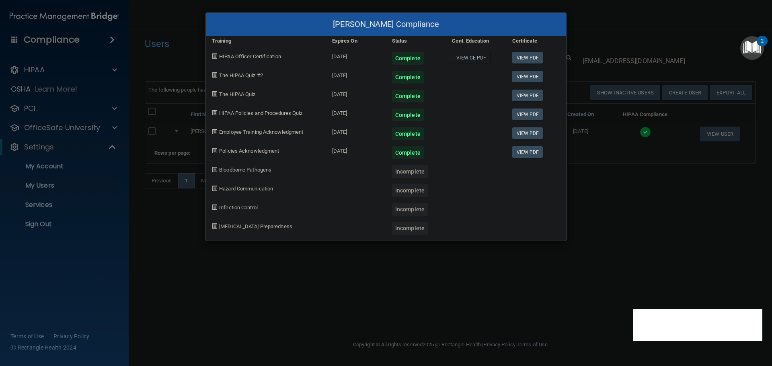
click at [619, 216] on div "Tiffany Kay's Compliance Training Expires On Status Cont. Education Certificate…" at bounding box center [386, 183] width 772 height 366
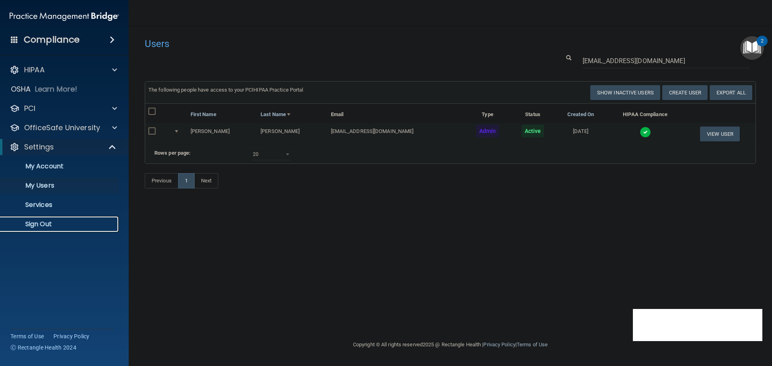
click at [41, 221] on p "Sign Out" at bounding box center [60, 224] width 110 height 8
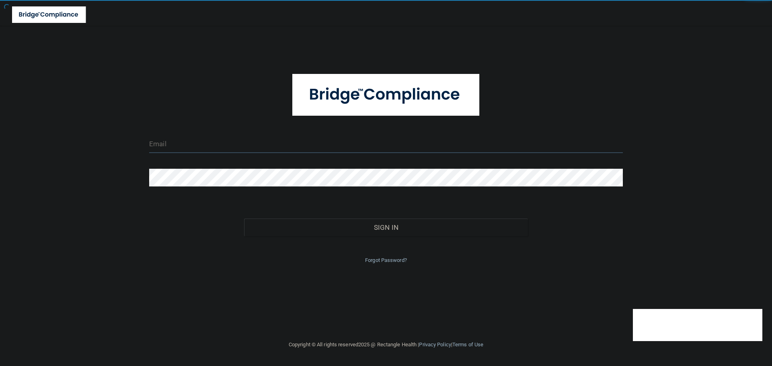
type input "[EMAIL_ADDRESS][DOMAIN_NAME]"
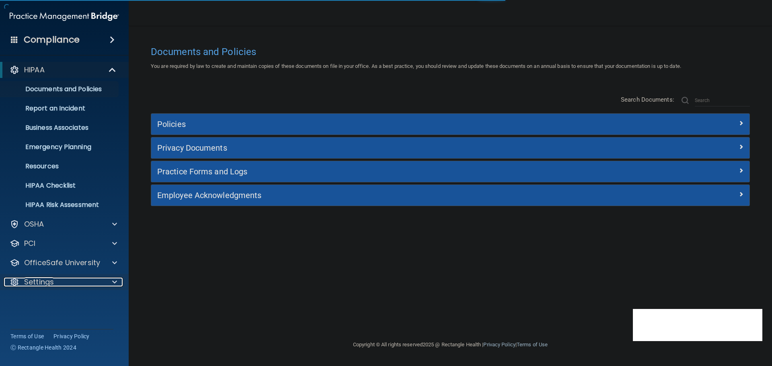
click at [114, 285] on span at bounding box center [114, 282] width 5 height 10
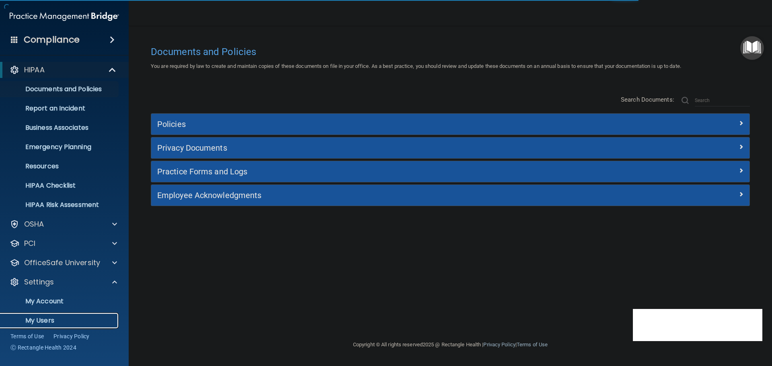
click at [45, 321] on p "My Users" at bounding box center [60, 321] width 110 height 8
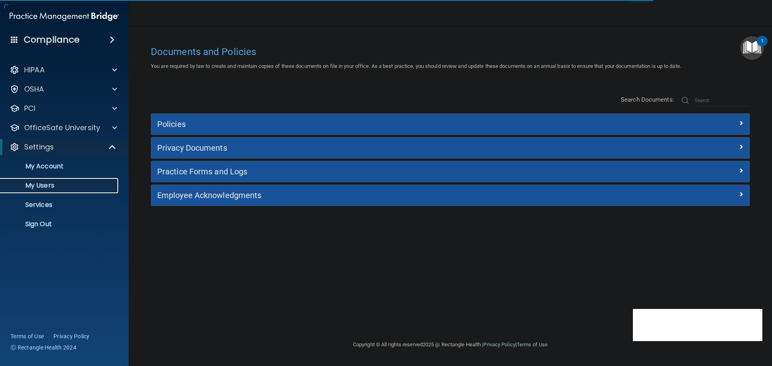
select select "20"
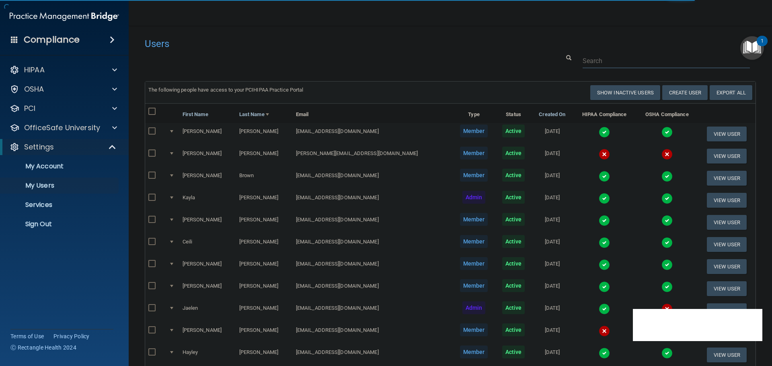
click at [586, 58] on input "text" at bounding box center [665, 60] width 167 height 15
paste input "[EMAIL_ADDRESS][DOMAIN_NAME]"
type input "[EMAIL_ADDRESS][DOMAIN_NAME]"
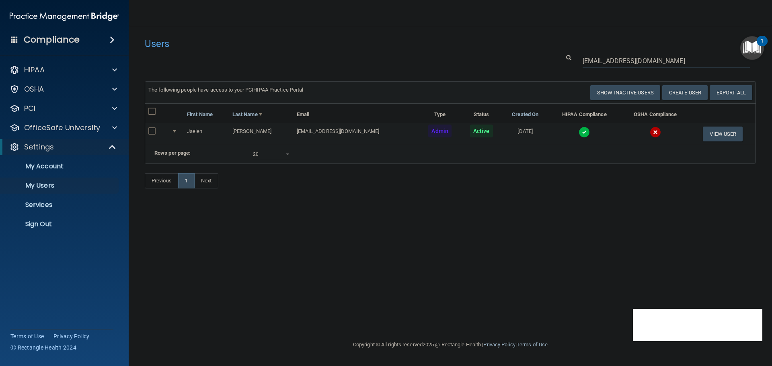
drag, startPoint x: 640, startPoint y: 61, endPoint x: 577, endPoint y: 56, distance: 63.3
click at [577, 56] on div "[EMAIL_ADDRESS][DOMAIN_NAME]" at bounding box center [665, 60] width 179 height 15
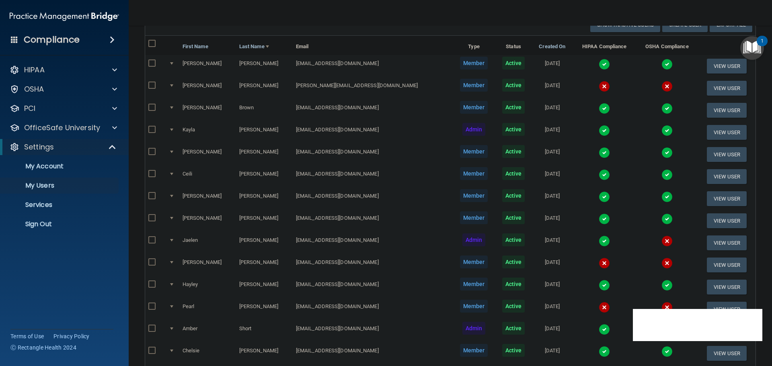
scroll to position [86, 0]
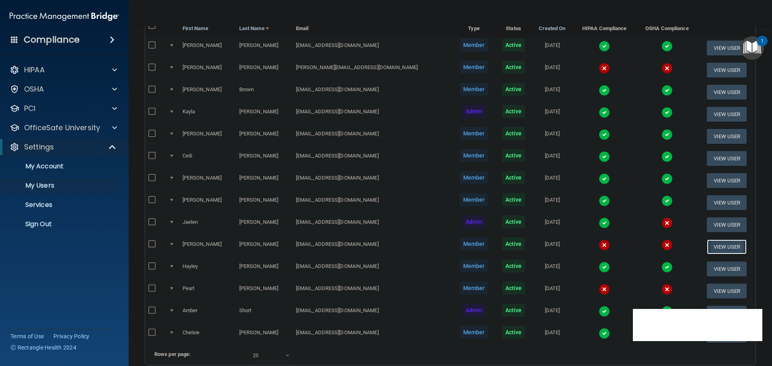
click at [709, 244] on button "View User" at bounding box center [727, 247] width 40 height 15
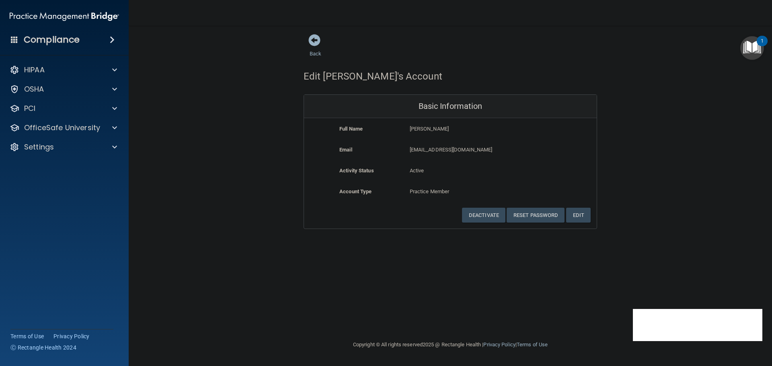
click at [313, 50] on div "Back" at bounding box center [327, 46] width 49 height 25
click at [315, 53] on link "Back" at bounding box center [315, 49] width 12 height 16
select select "20"
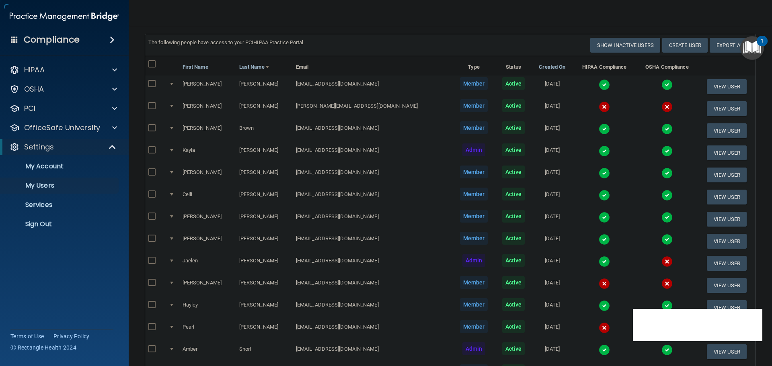
scroll to position [166, 0]
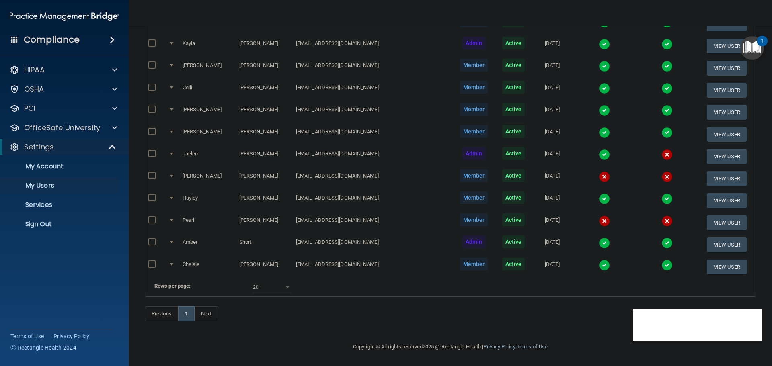
click at [598, 171] on img at bounding box center [603, 176] width 11 height 11
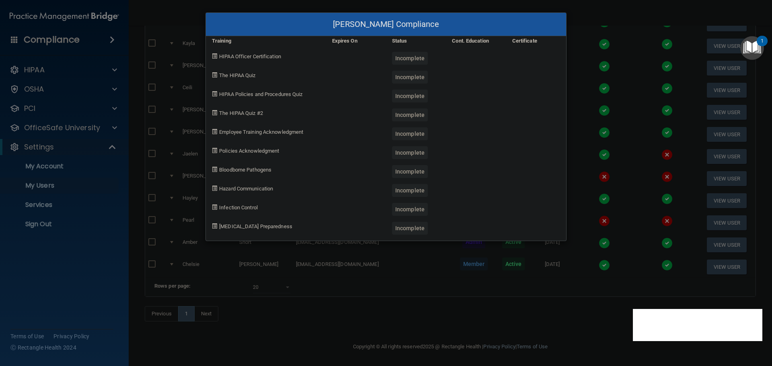
click at [545, 277] on div "Abigail Newcomb's Compliance Training Expires On Status Cont. Education Certifi…" at bounding box center [386, 183] width 772 height 366
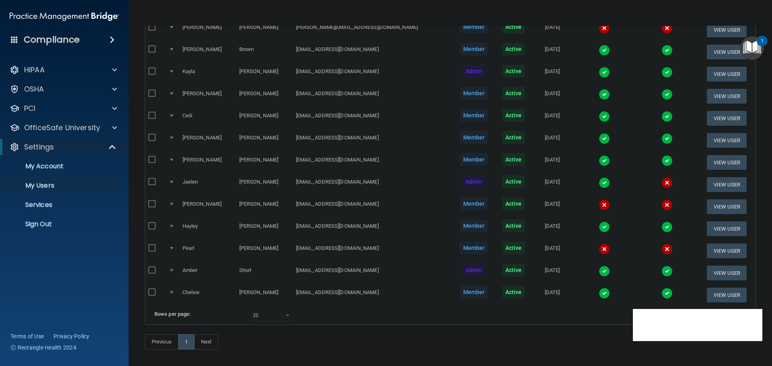
scroll to position [0, 0]
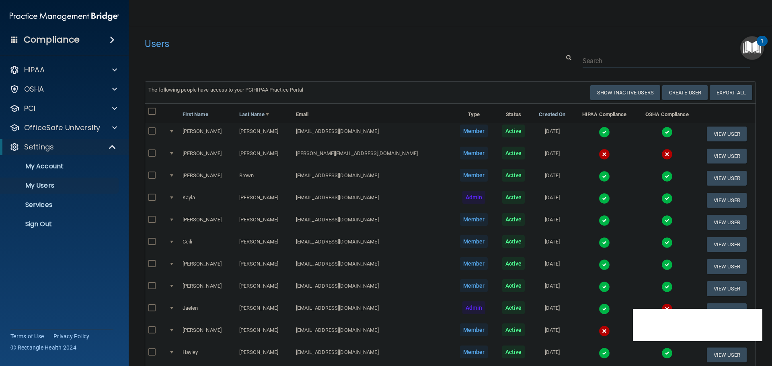
click at [604, 62] on input "text" at bounding box center [665, 60] width 167 height 15
paste input "[EMAIL_ADDRESS][DOMAIN_NAME]"
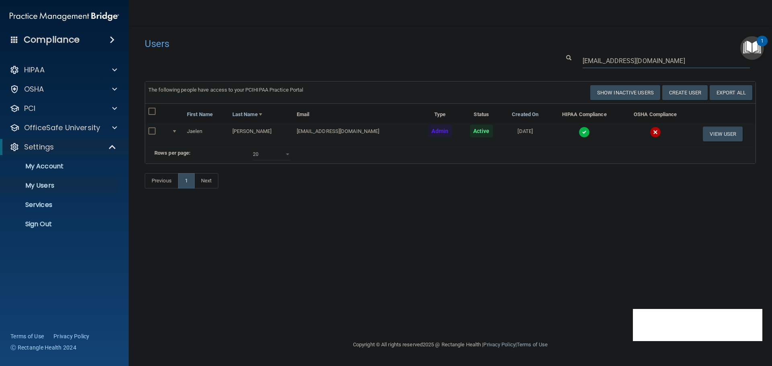
type input "[EMAIL_ADDRESS][DOMAIN_NAME]"
click at [57, 221] on p "Sign Out" at bounding box center [60, 224] width 110 height 8
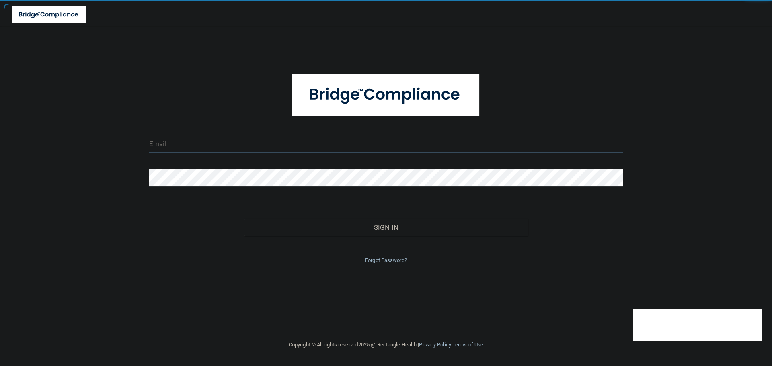
type input "[EMAIL_ADDRESS][DOMAIN_NAME]"
